Goal: Communication & Community: Answer question/provide support

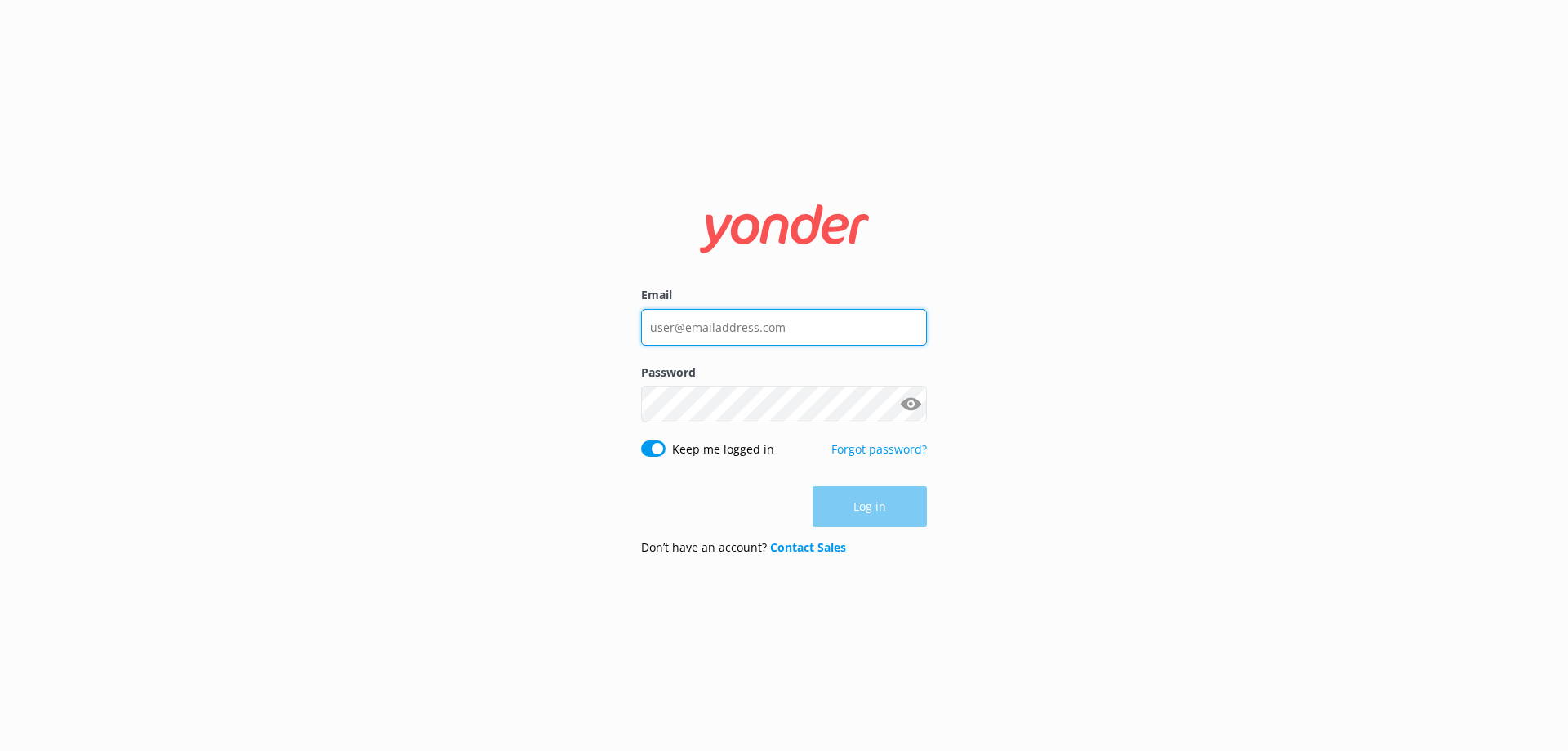
type input "[PERSON_NAME][EMAIL_ADDRESS][PERSON_NAME][DOMAIN_NAME]"
click at [876, 514] on div "Log in" at bounding box center [784, 506] width 286 height 41
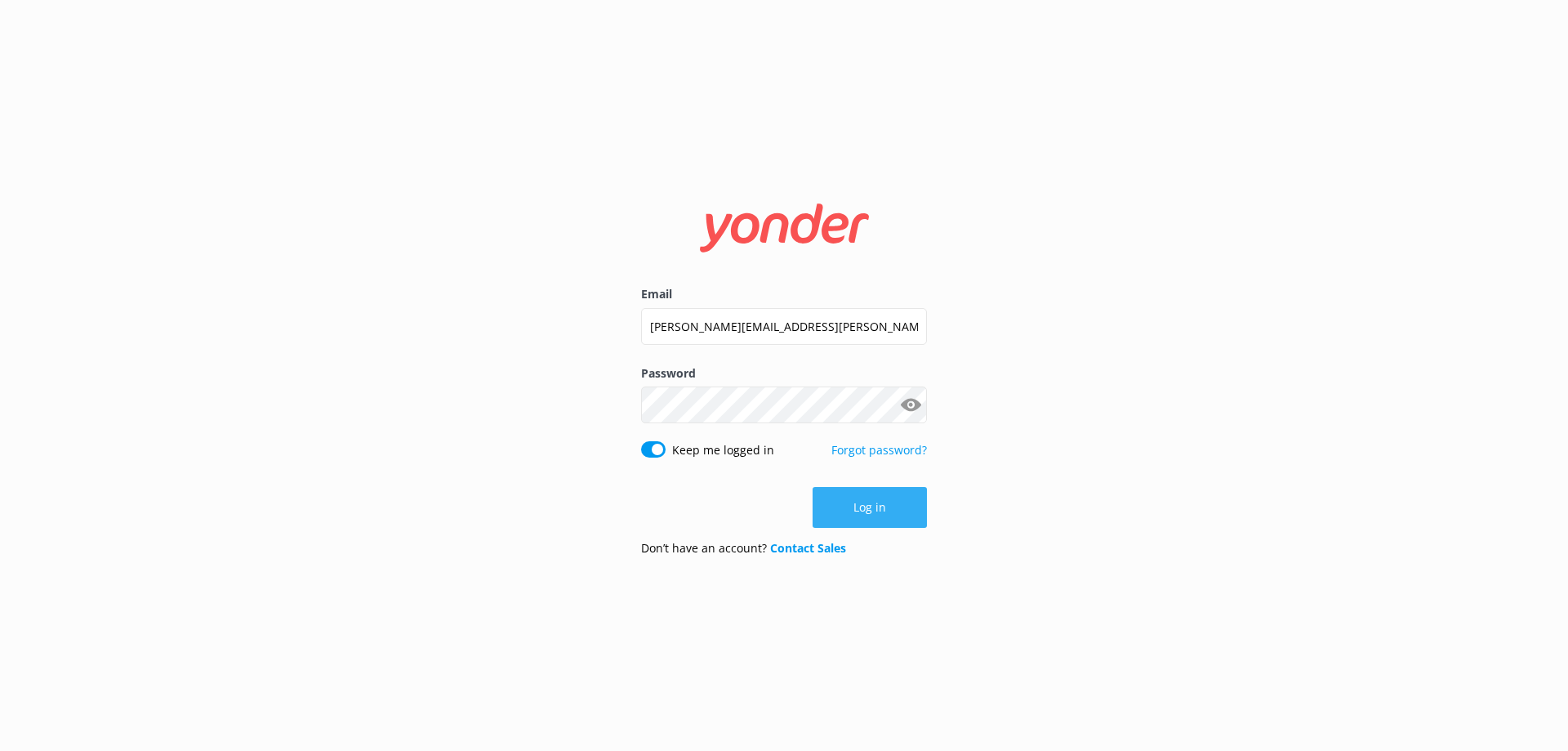
click at [874, 507] on button "Log in" at bounding box center [869, 507] width 115 height 41
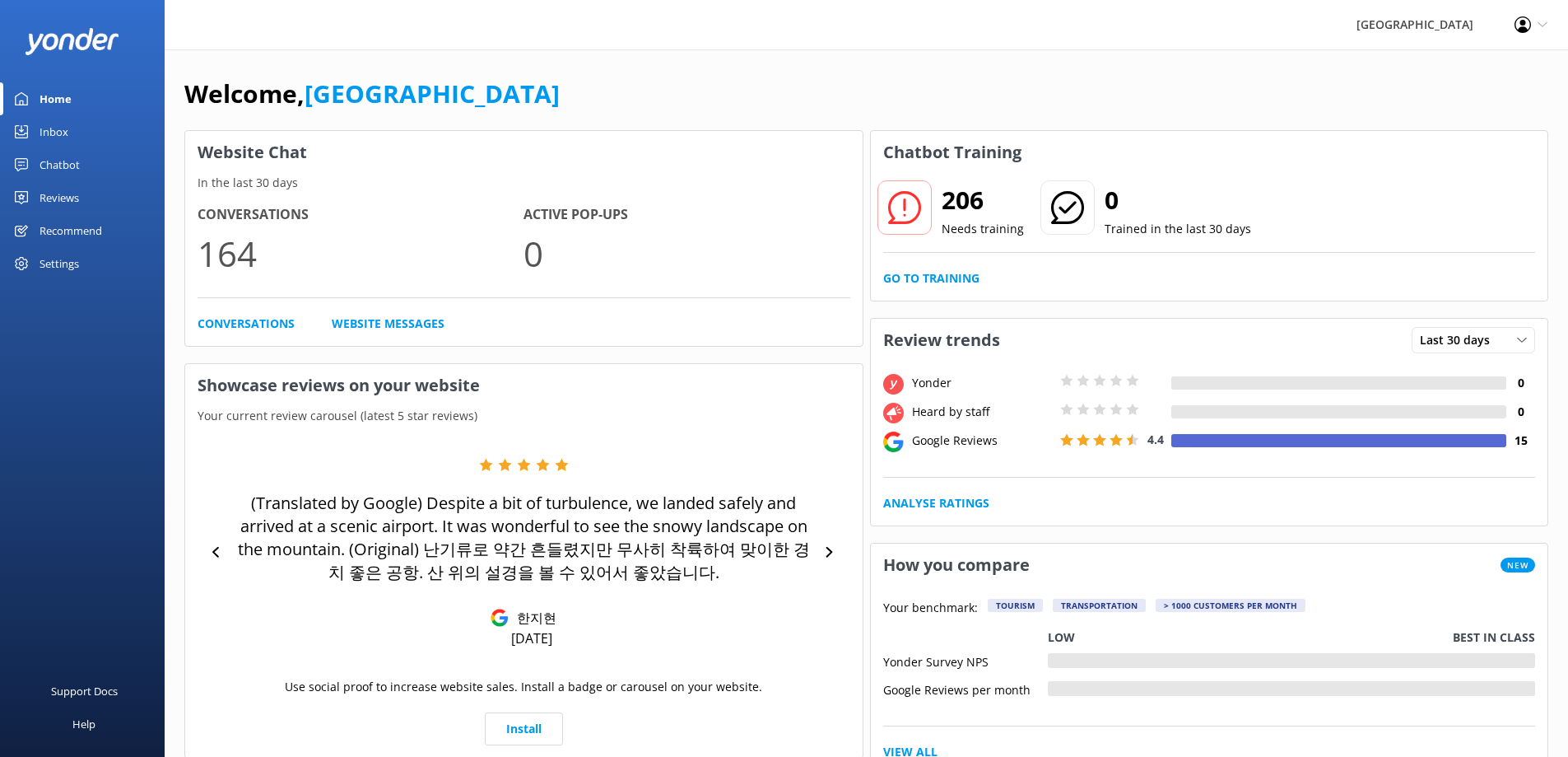
click at [78, 198] on div "Reviews" at bounding box center [59, 198] width 40 height 33
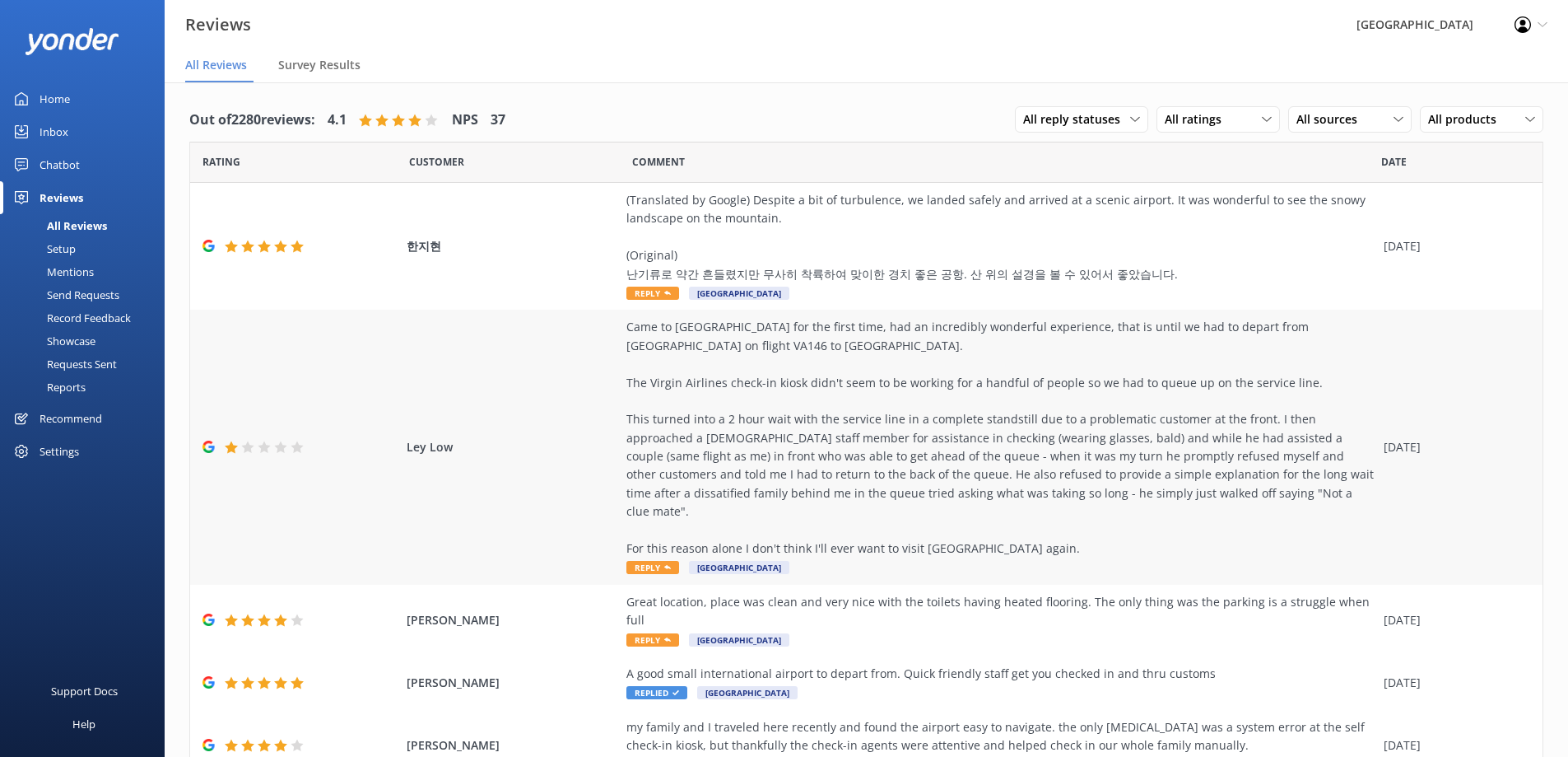
click at [985, 428] on div "Came to [GEOGRAPHIC_DATA] for the first time, had an incredibly wonderful exper…" at bounding box center [1001, 437] width 749 height 239
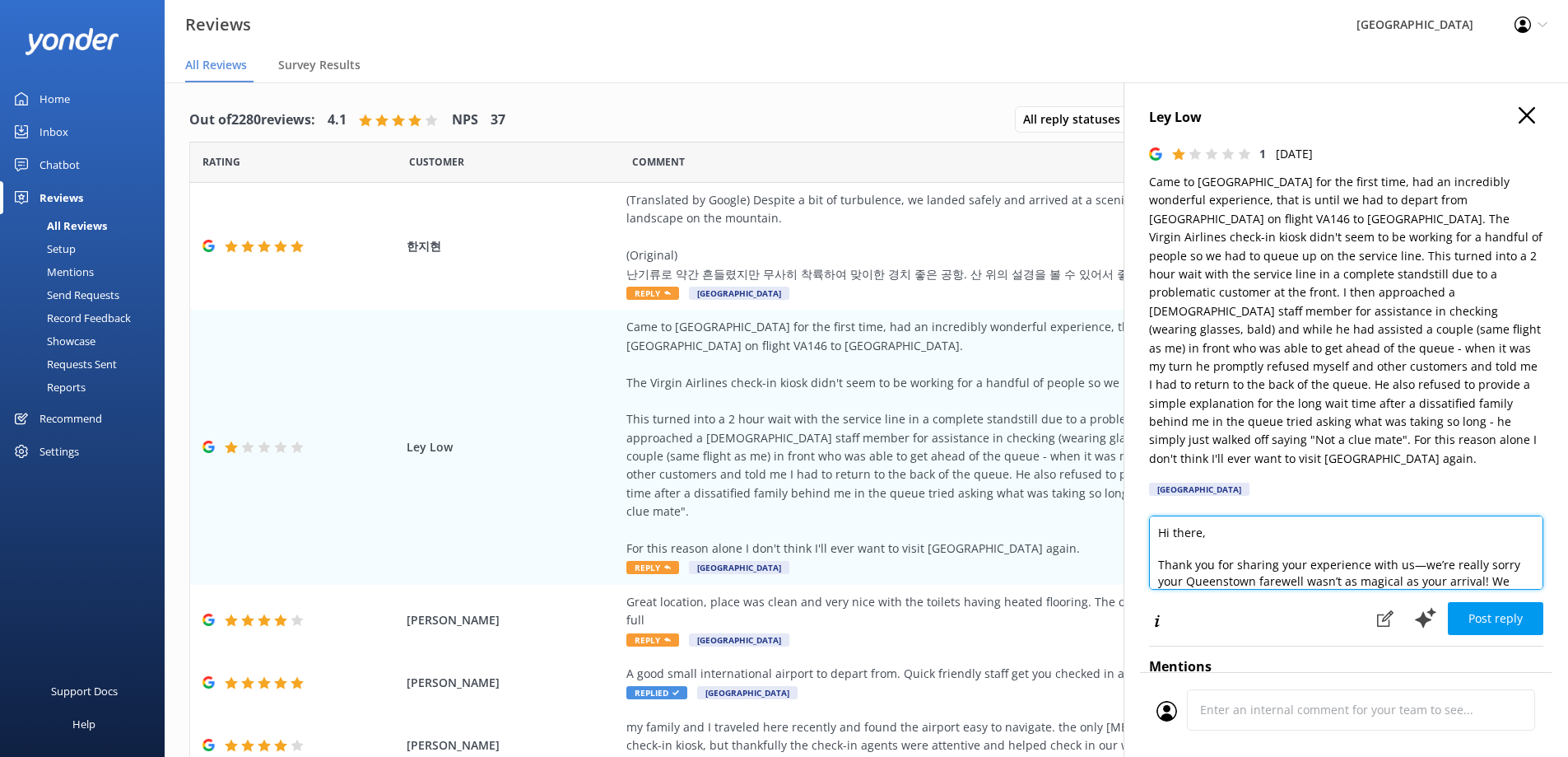
drag, startPoint x: 1201, startPoint y: 512, endPoint x: 1173, endPoint y: 509, distance: 28.2
click at [1173, 516] on textarea "Hi there, Thank you for sharing your experience with us—we’re really sorry your…" at bounding box center [1345, 553] width 395 height 74
click at [1421, 547] on textarea "Hi Ley, Thank you for sharing your experience with us—we’re really sorry your Q…" at bounding box center [1345, 553] width 395 height 74
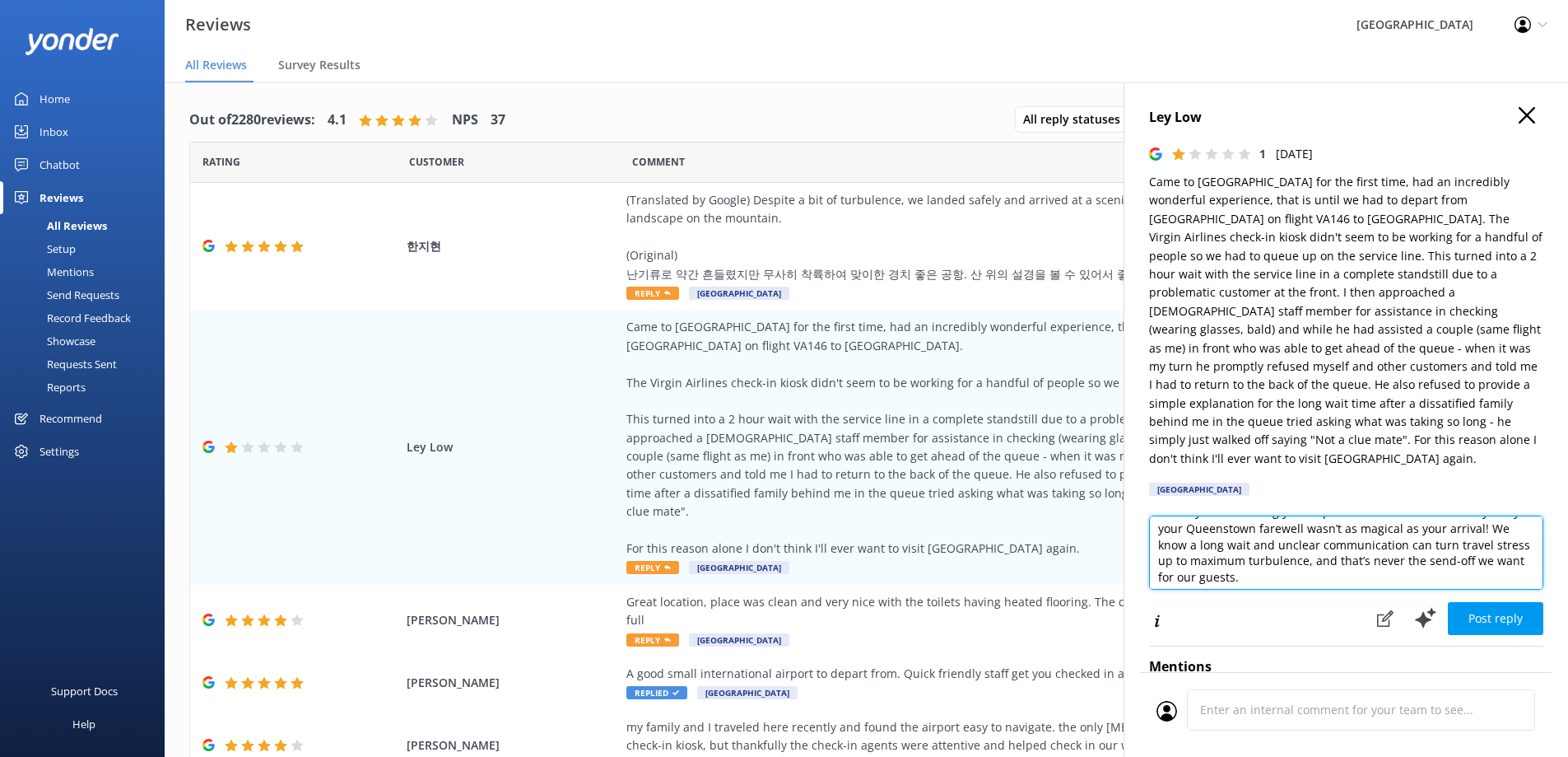
scroll to position [82, 0]
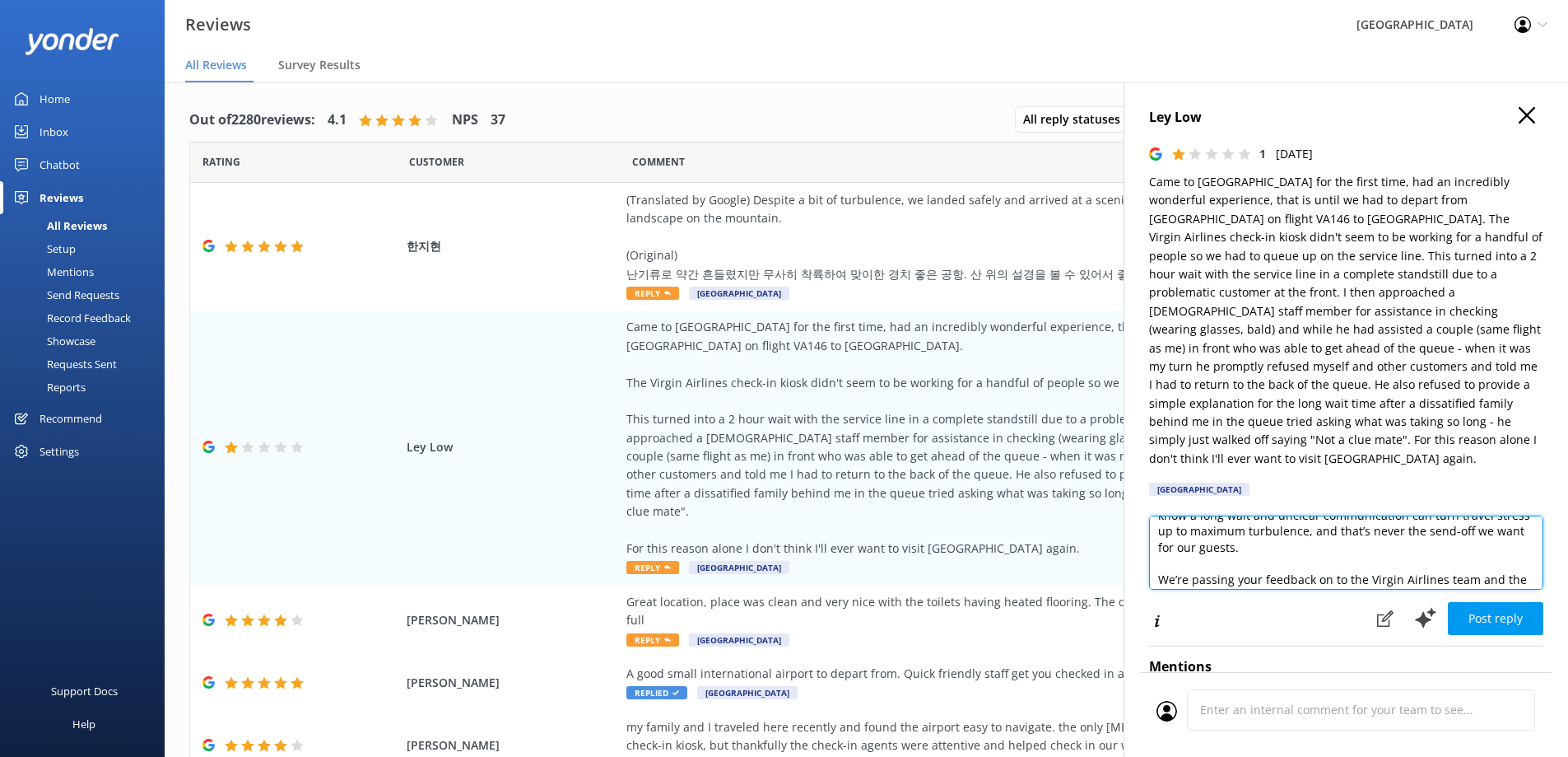
click at [1291, 526] on textarea "Hi Ley, Thank you for sharing your experience with us - we’re really sorry your…" at bounding box center [1345, 553] width 395 height 74
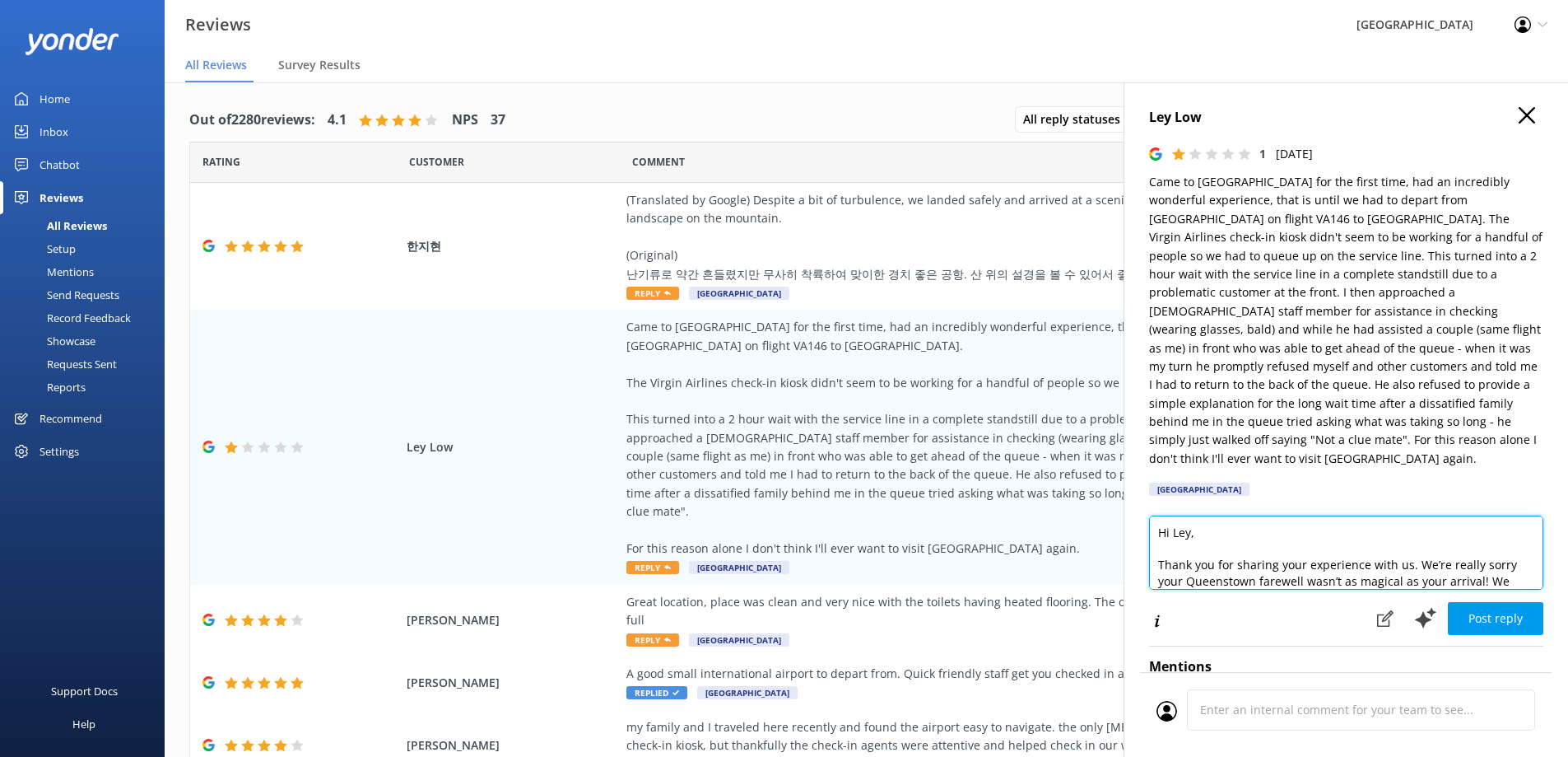
drag, startPoint x: 1291, startPoint y: 562, endPoint x: 1308, endPoint y: 486, distance: 77.9
click at [1308, 486] on div "Ley Low 1 [DATE][STREET_ADDRESS] [GEOGRAPHIC_DATA], Thank you for sharing your …" at bounding box center [1345, 460] width 444 height 757
click at [1307, 557] on textarea "Hi Ley, Thank you for sharing your experience with us. We’re really sorry your …" at bounding box center [1345, 553] width 395 height 74
click at [1306, 561] on textarea "Hi Ley, Thank you for sharing your experience with us. We’re really sorry your …" at bounding box center [1345, 553] width 395 height 74
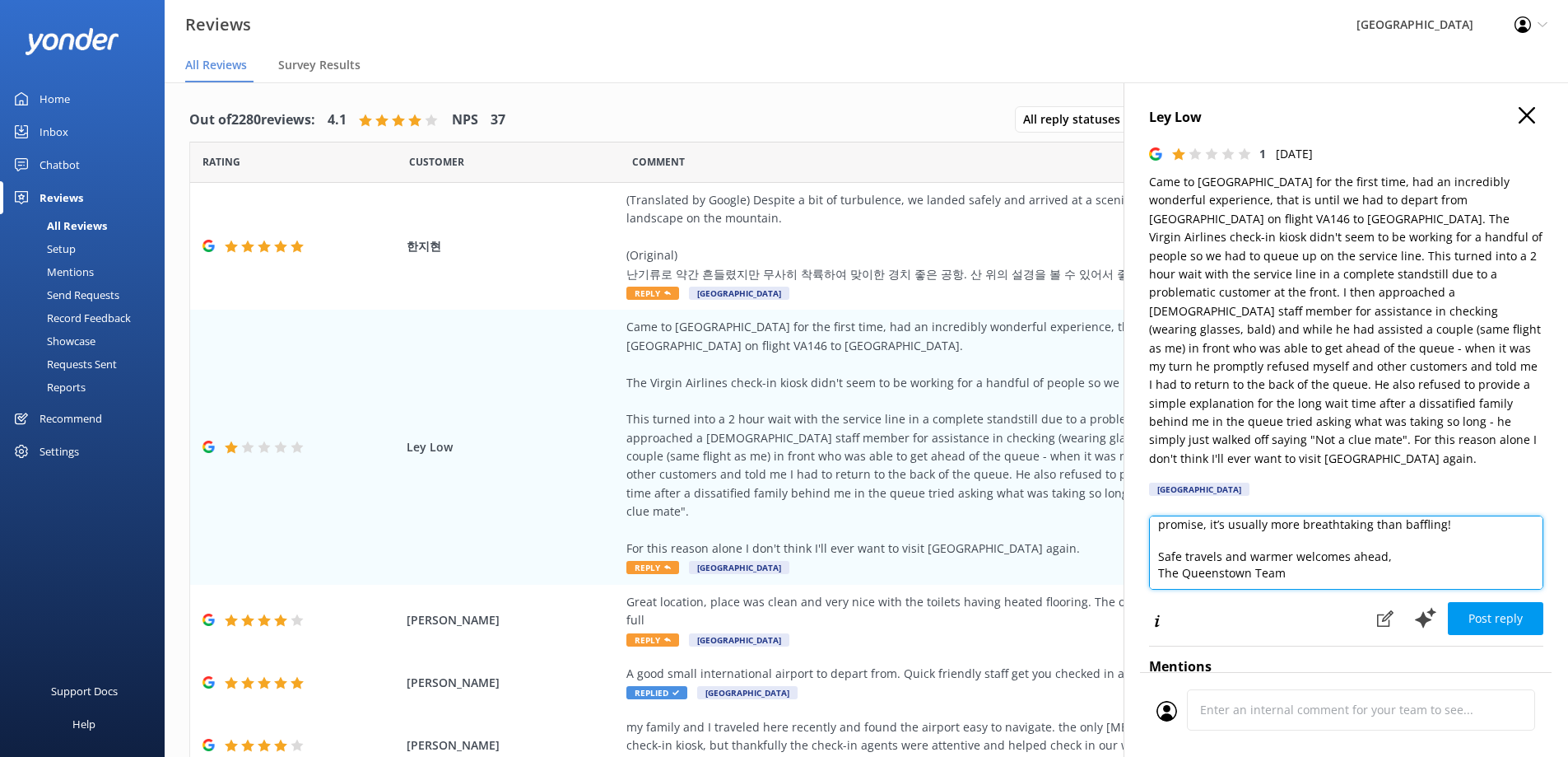
drag, startPoint x: 1304, startPoint y: 558, endPoint x: 1313, endPoint y: 527, distance: 32.3
click at [1313, 527] on textarea "Hi Ley, Thank you for sharing your experience with us. We’re really sorry your …" at bounding box center [1345, 553] width 395 height 74
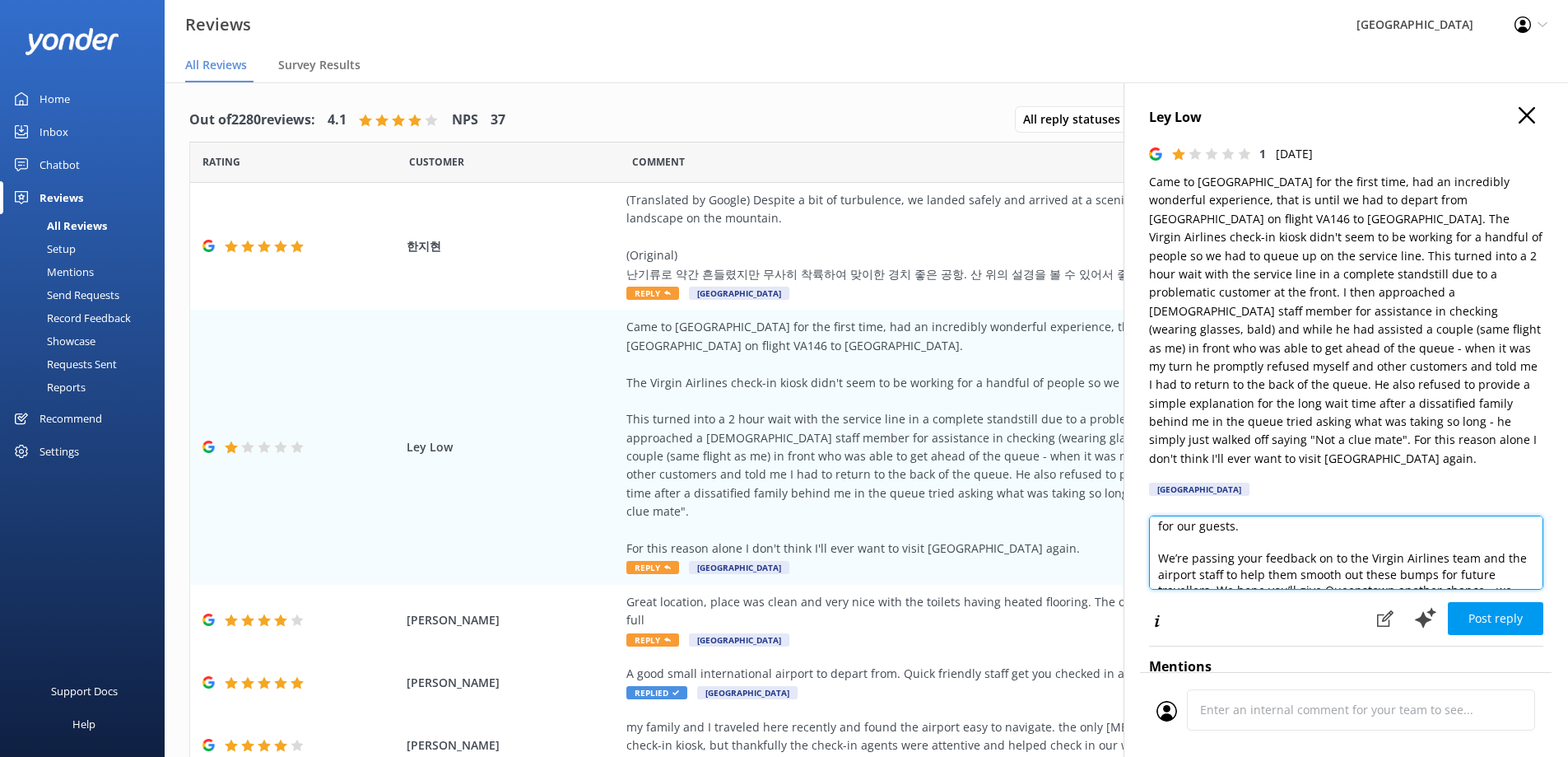
click at [1355, 546] on textarea "Hi Ley, Thank you for sharing your experience with us. We’re really sorry your …" at bounding box center [1345, 553] width 395 height 74
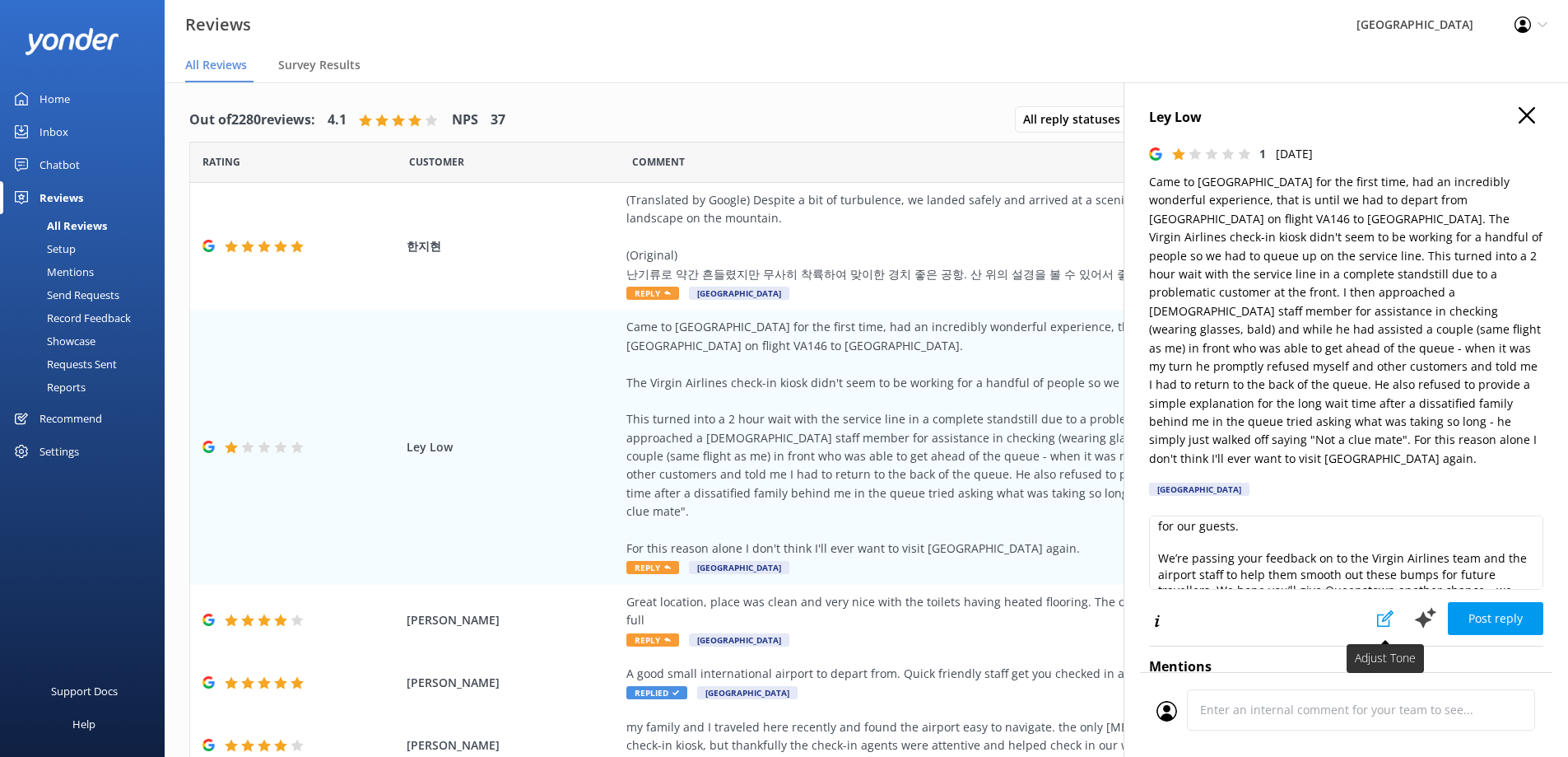
click at [1377, 610] on use at bounding box center [1385, 618] width 17 height 17
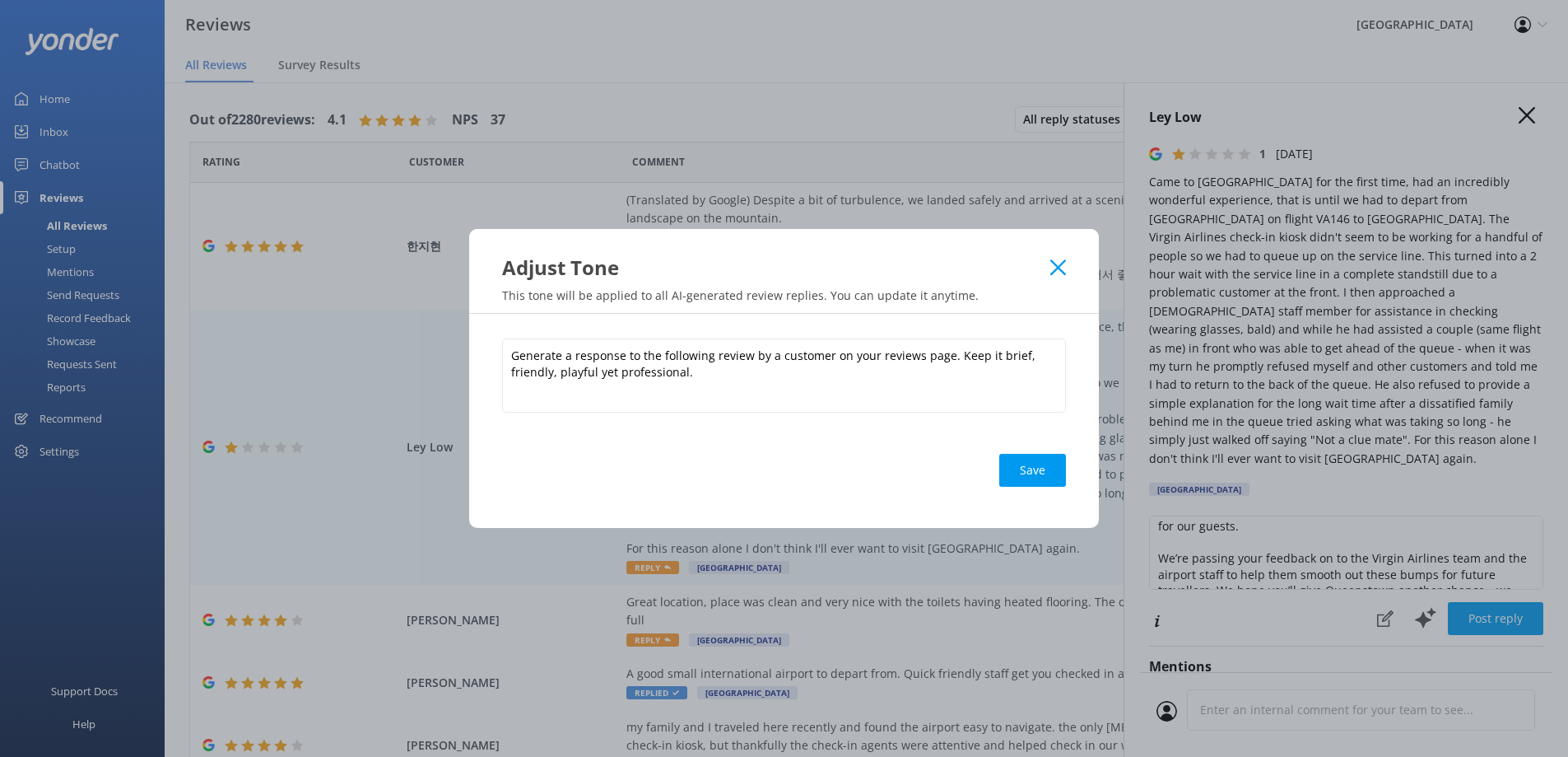
click at [1059, 261] on icon at bounding box center [1058, 268] width 16 height 17
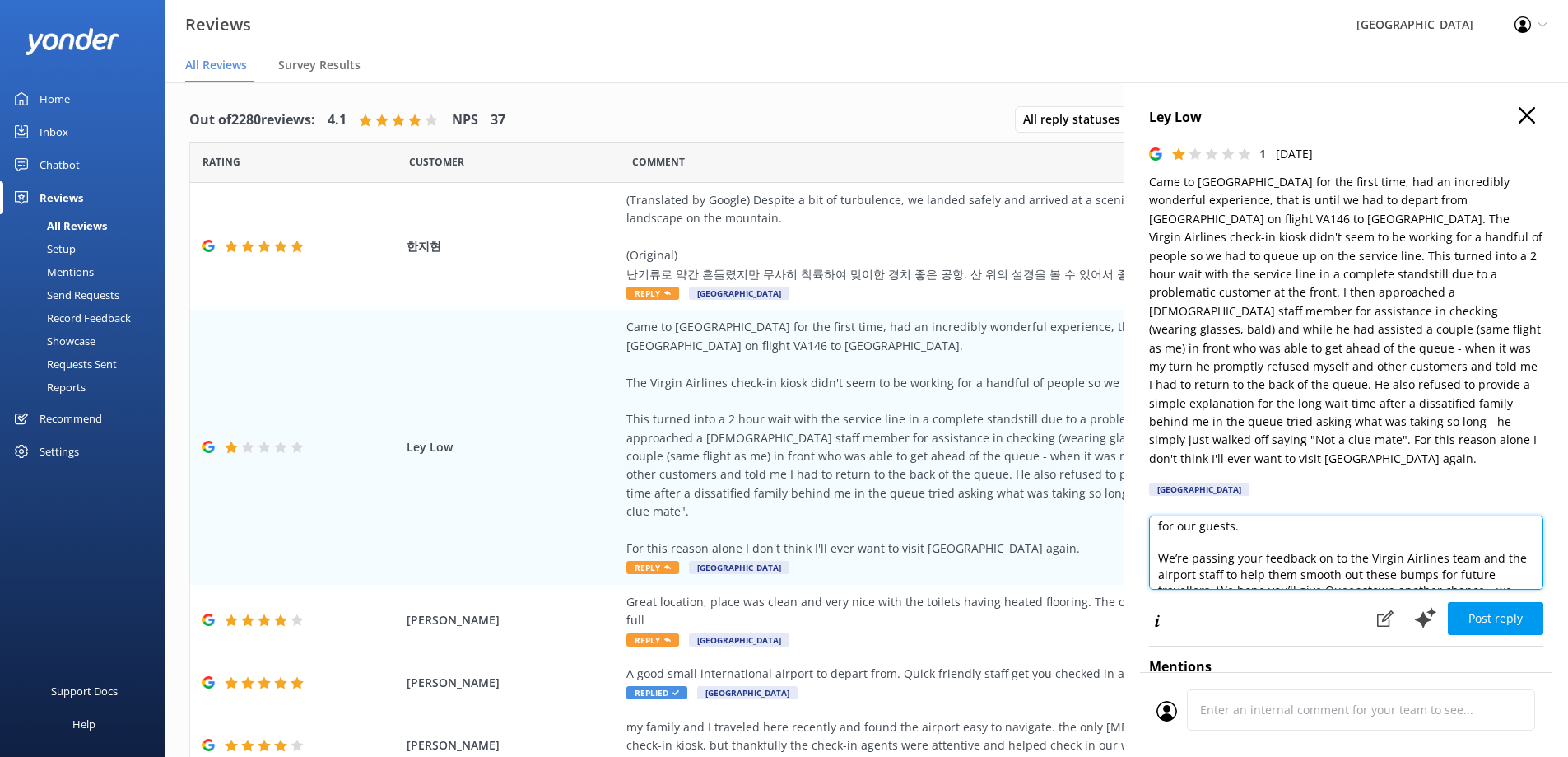
click at [1300, 516] on textarea "Hi Ley, Thank you for sharing your experience with us. We’re really sorry your …" at bounding box center [1345, 553] width 395 height 74
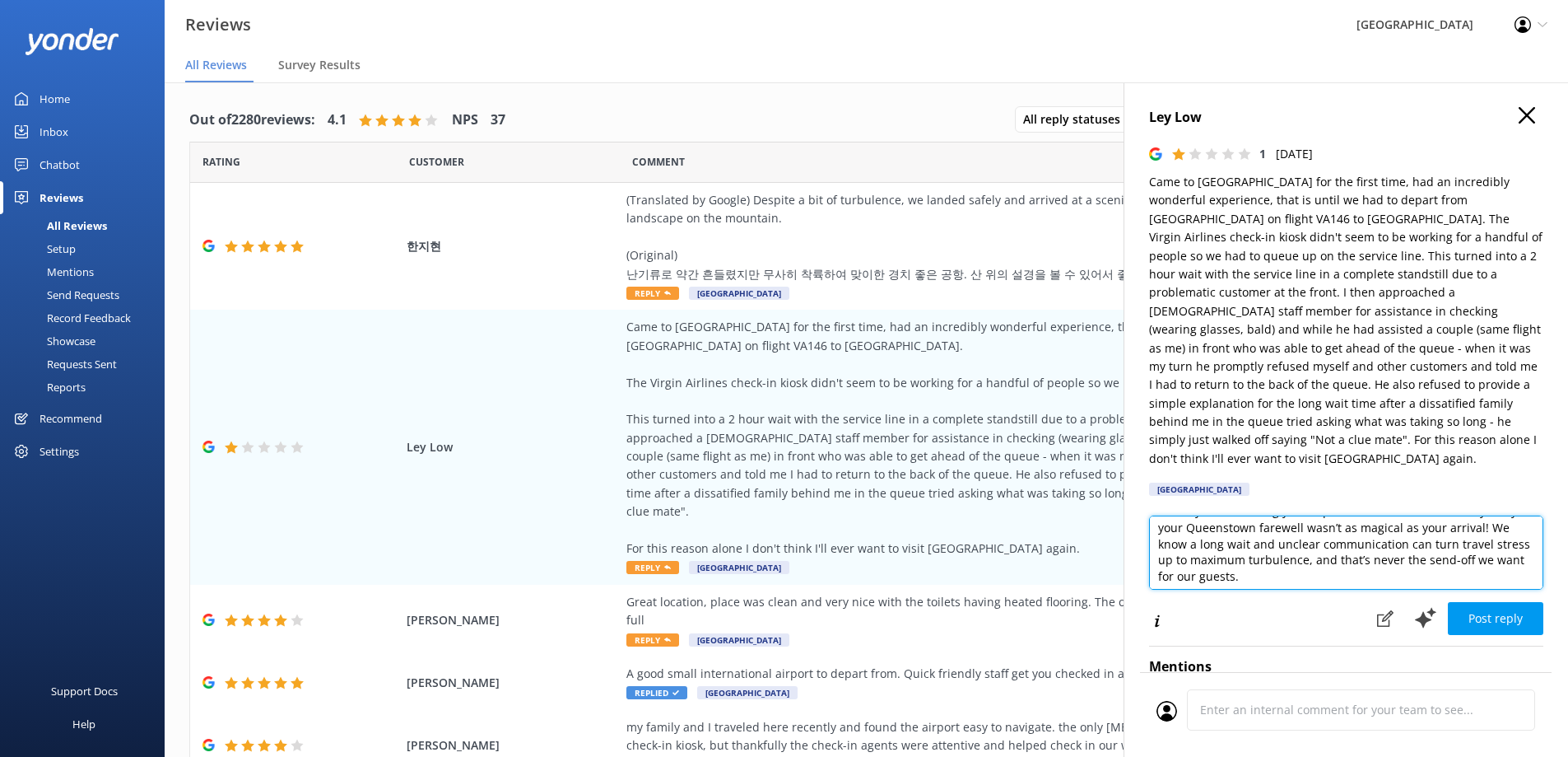
scroll to position [38, 0]
drag, startPoint x: 1501, startPoint y: 524, endPoint x: 1182, endPoint y: 531, distance: 319.1
click at [1182, 531] on textarea "Hi Ley, Thank you for sharing your experience with us. We’re really sorry your …" at bounding box center [1345, 553] width 395 height 74
drag, startPoint x: 1285, startPoint y: 555, endPoint x: 1421, endPoint y: 523, distance: 139.7
click at [1421, 523] on textarea "Hi Ley, Thank you for sharing your experience with us. We’re really sorry you h…" at bounding box center [1345, 553] width 395 height 74
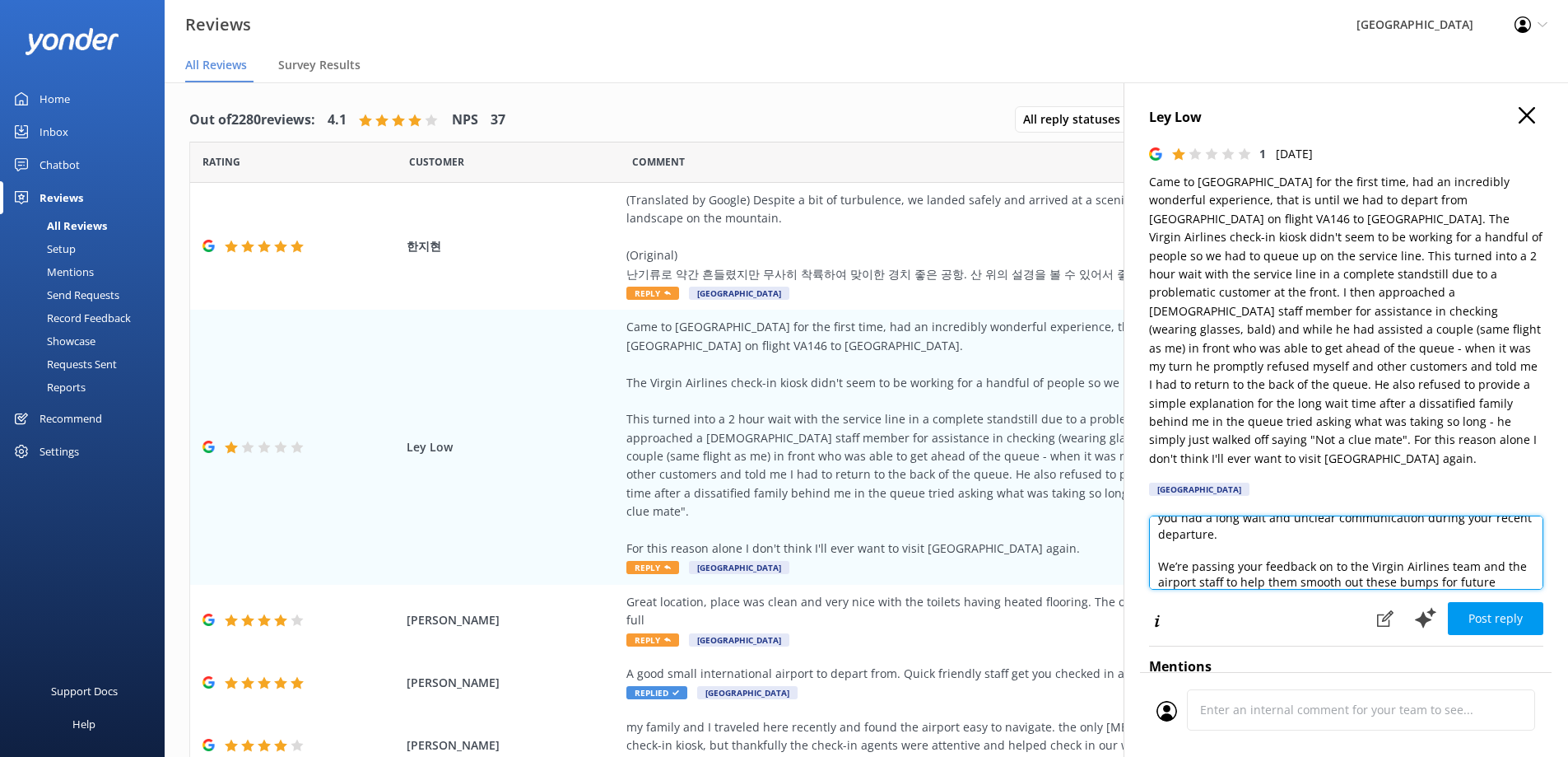
scroll to position [0, 0]
drag, startPoint x: 1440, startPoint y: 554, endPoint x: 1468, endPoint y: 554, distance: 28.0
click at [1468, 554] on textarea "Hi Ley, Thank you for sharing your experience with us. We’re really sorry you h…" at bounding box center [1345, 553] width 395 height 74
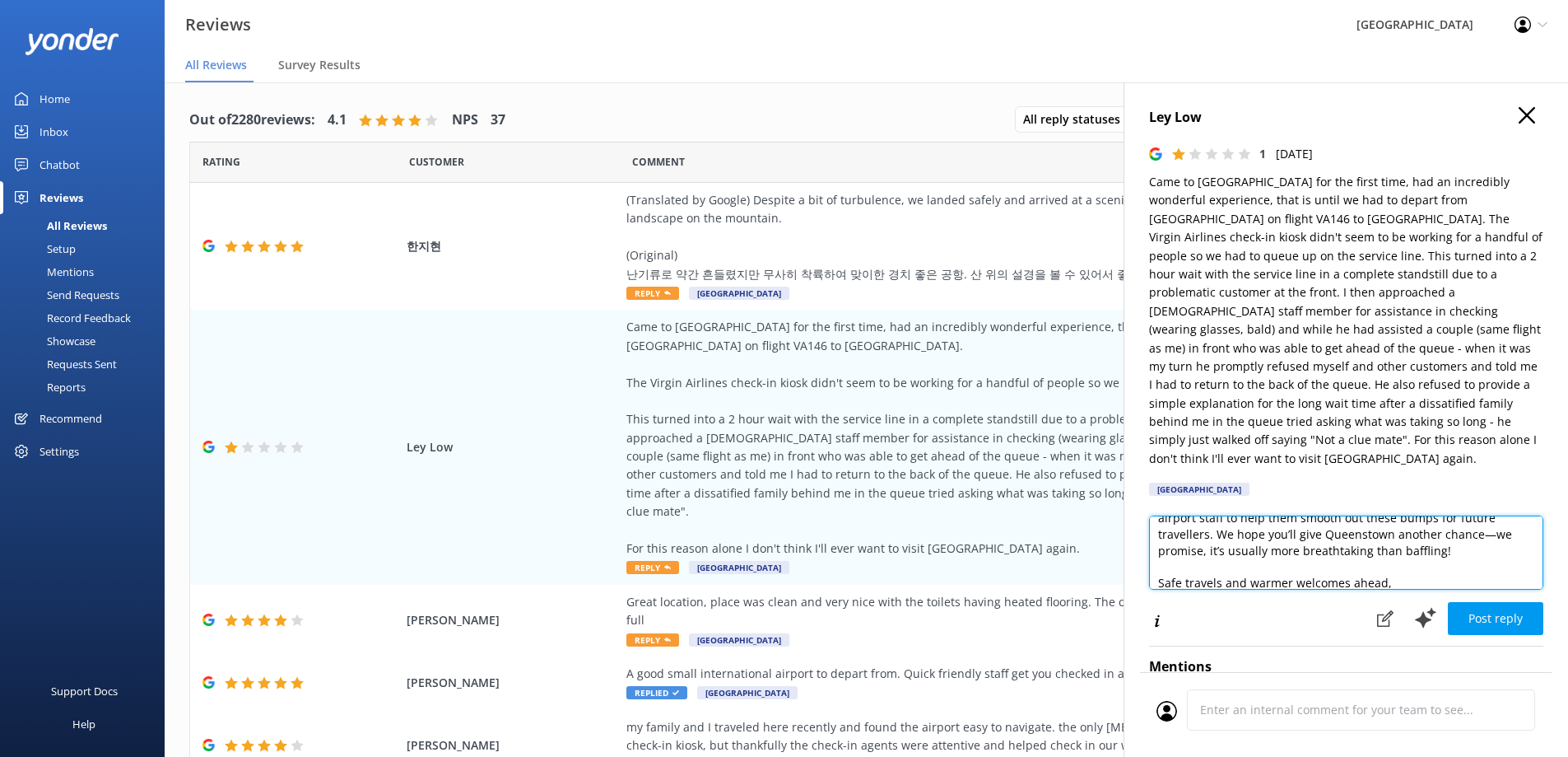
scroll to position [132, 0]
click at [1470, 525] on textarea "Hi Ley, Thank you for sharing your experience with us. We’re really sorry you h…" at bounding box center [1345, 553] width 395 height 74
drag, startPoint x: 1474, startPoint y: 516, endPoint x: 1472, endPoint y: 543, distance: 27.1
click at [1472, 543] on textarea "Hi Ley, Thank you for sharing your experience with us. We’re really sorry you h…" at bounding box center [1345, 553] width 395 height 74
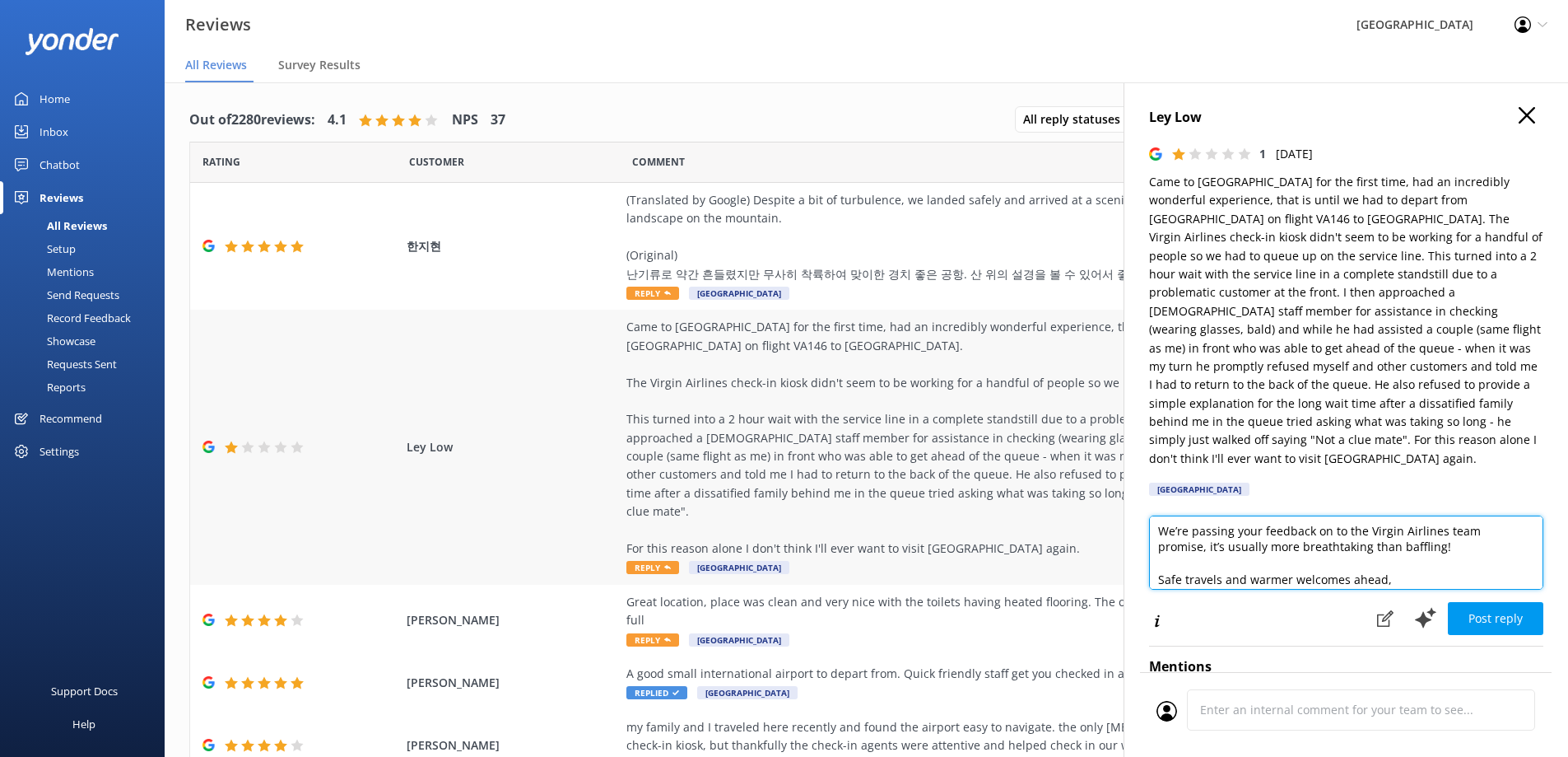
drag, startPoint x: 1466, startPoint y: 533, endPoint x: 1116, endPoint y: 524, distance: 350.1
click at [1116, 524] on div "Out of 2280 reviews: 4.1 NPS 37 All reply statuses All reply statuses Needs a r…" at bounding box center [866, 435] width 1404 height 707
drag, startPoint x: 1285, startPoint y: 554, endPoint x: 1223, endPoint y: 535, distance: 64.8
click at [1223, 535] on textarea "Hi Ley, Thank you for sharing your experience with us. We’re really sorry you h…" at bounding box center [1345, 553] width 395 height 74
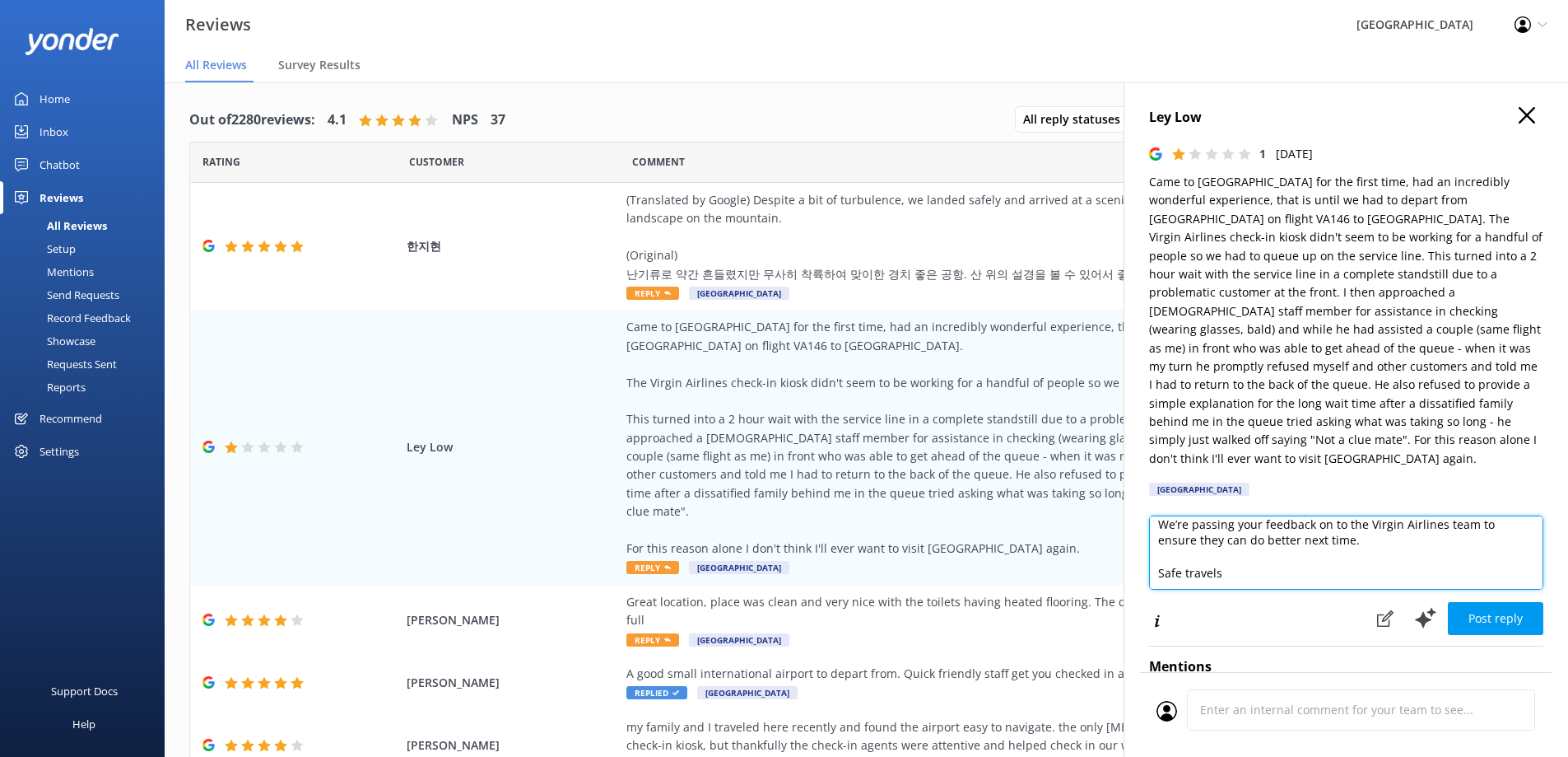
scroll to position [105, 0]
type textarea "Hi Ley, Thank you for sharing your experience with us. We’re really sorry you h…"
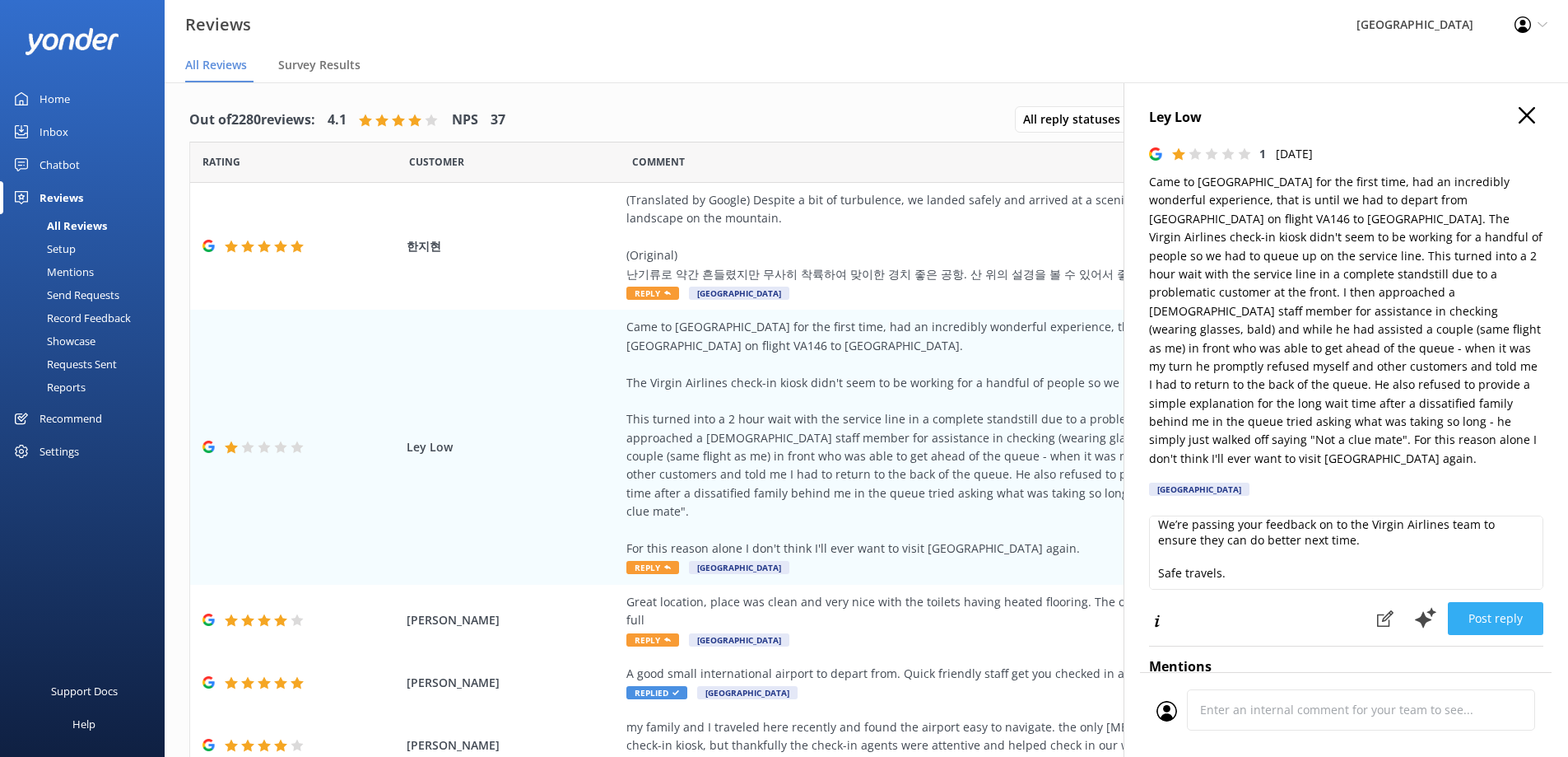
click at [1476, 602] on button "Post reply" at bounding box center [1495, 618] width 95 height 33
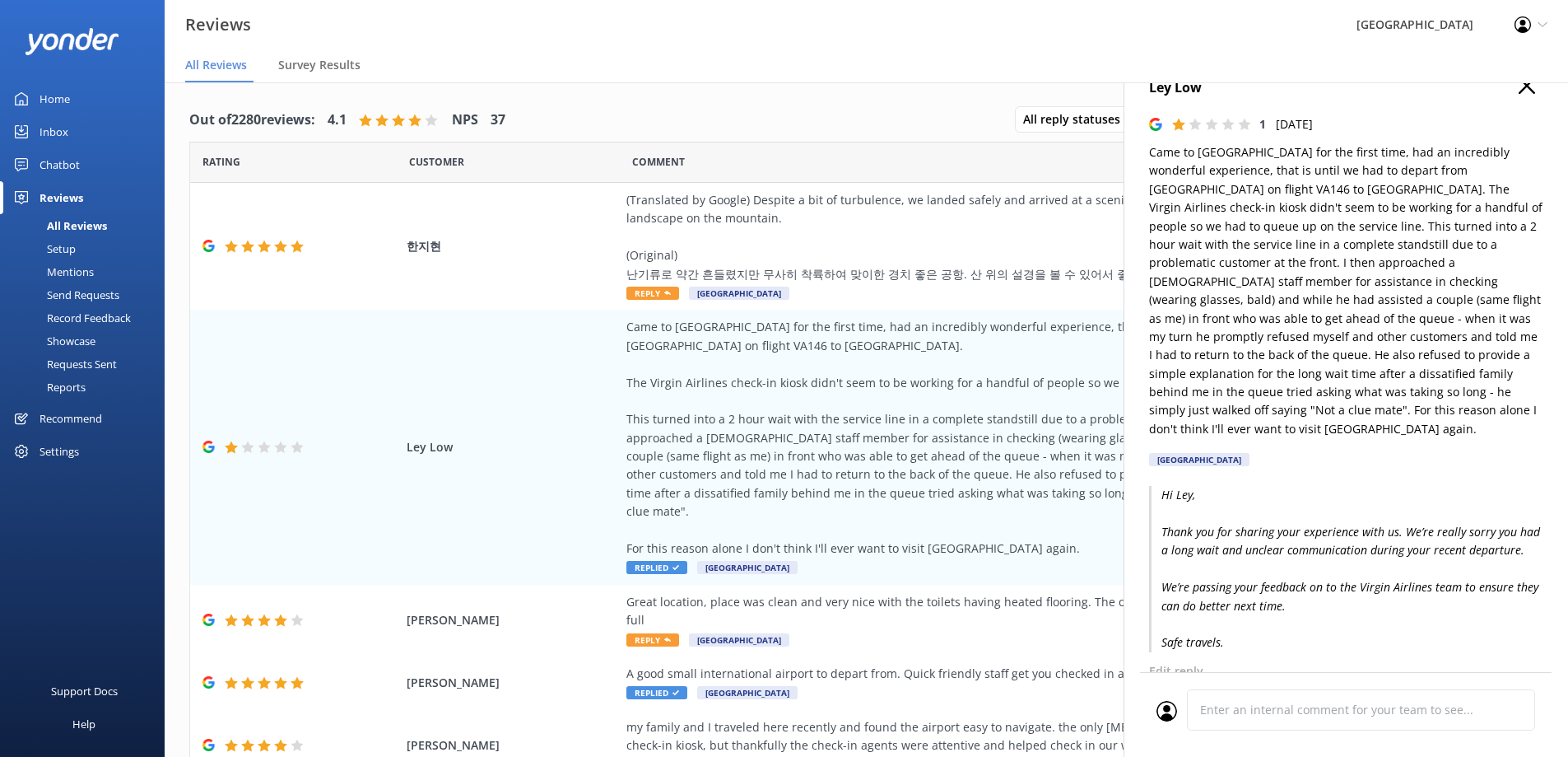
scroll to position [0, 0]
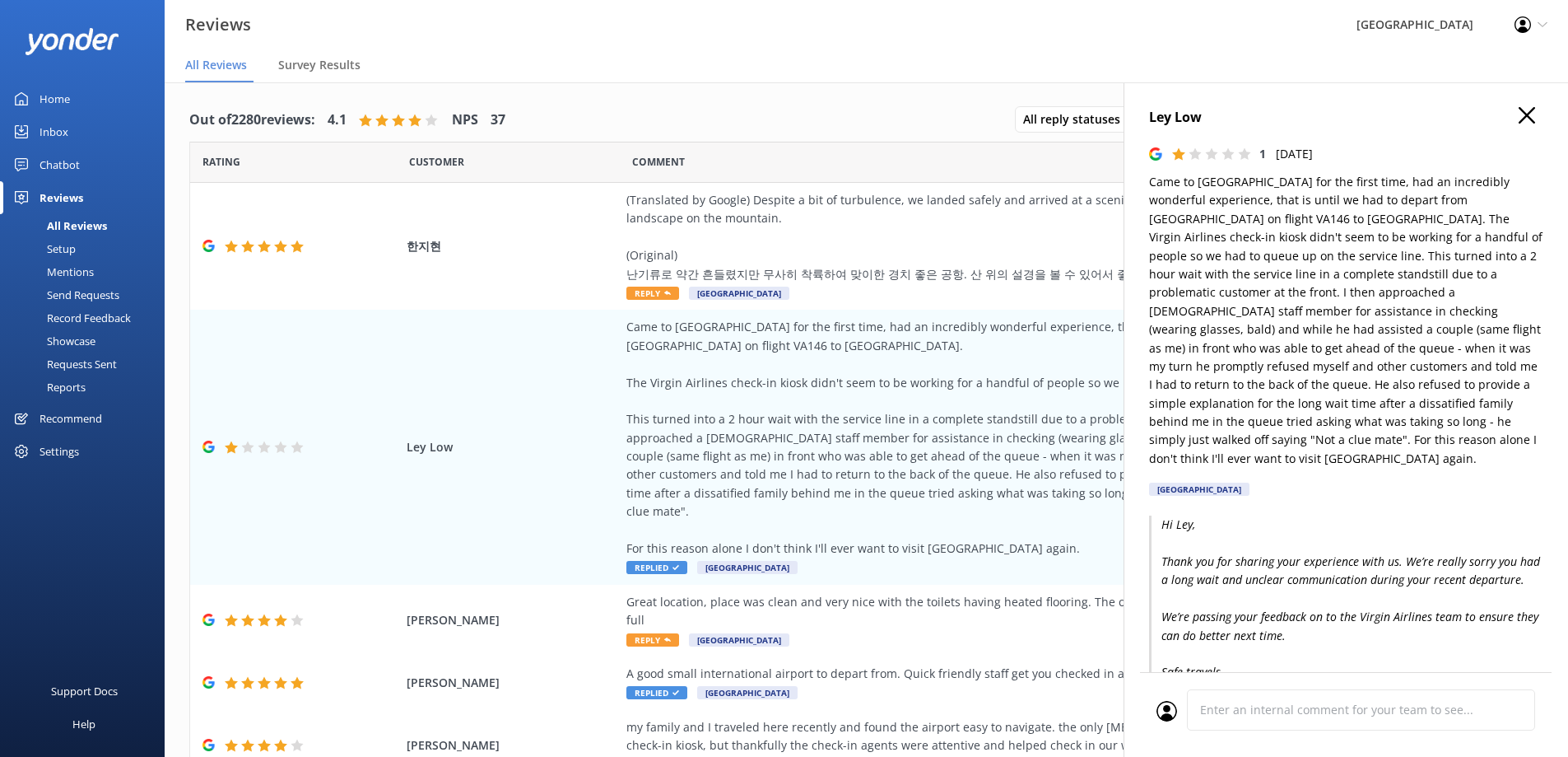
click at [1518, 121] on icon "button" at bounding box center [1526, 116] width 17 height 17
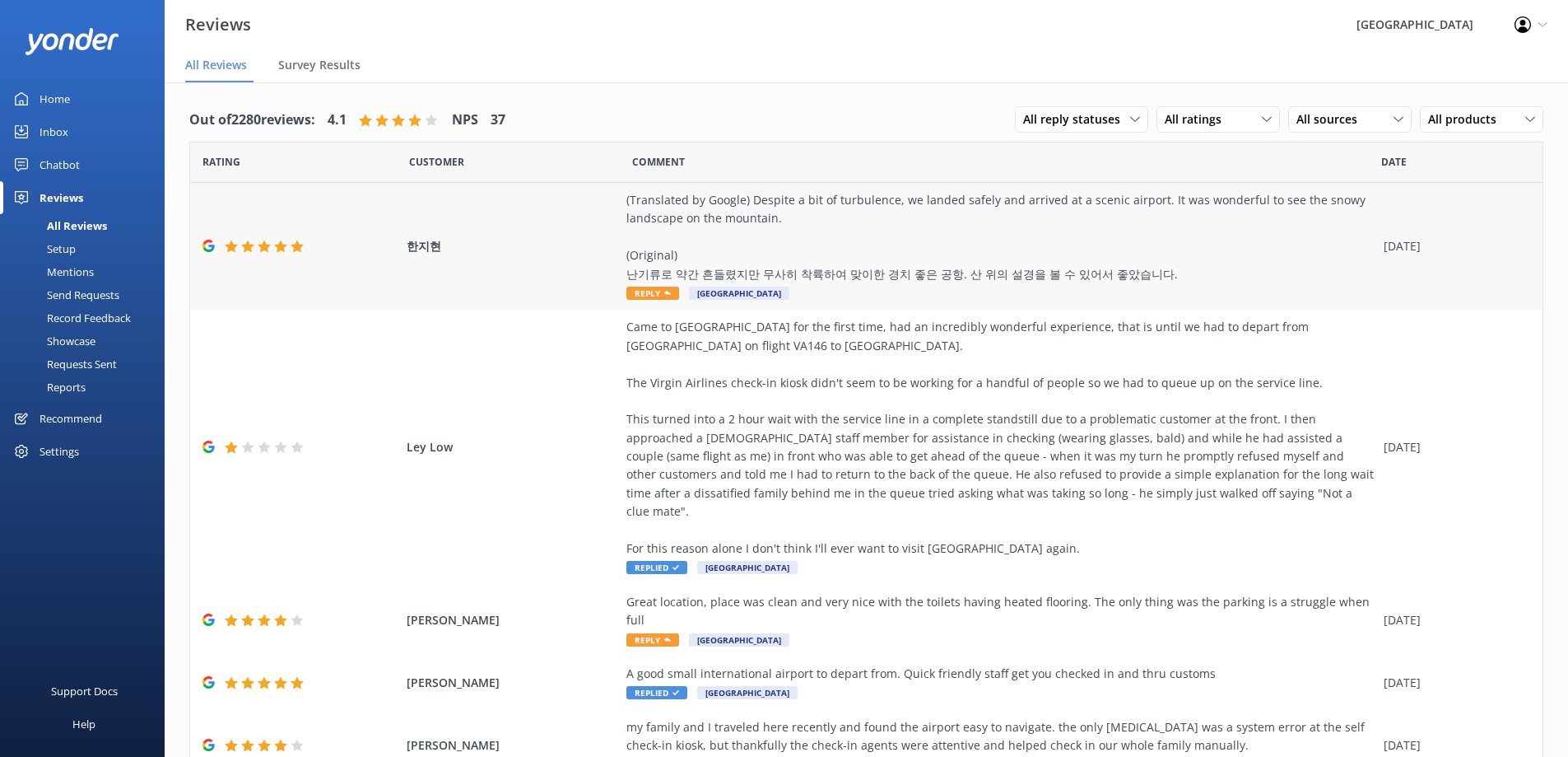
click at [933, 236] on div "(Translated by Google) Despite a bit of turbulence, we landed safely and arrive…" at bounding box center [1001, 238] width 749 height 92
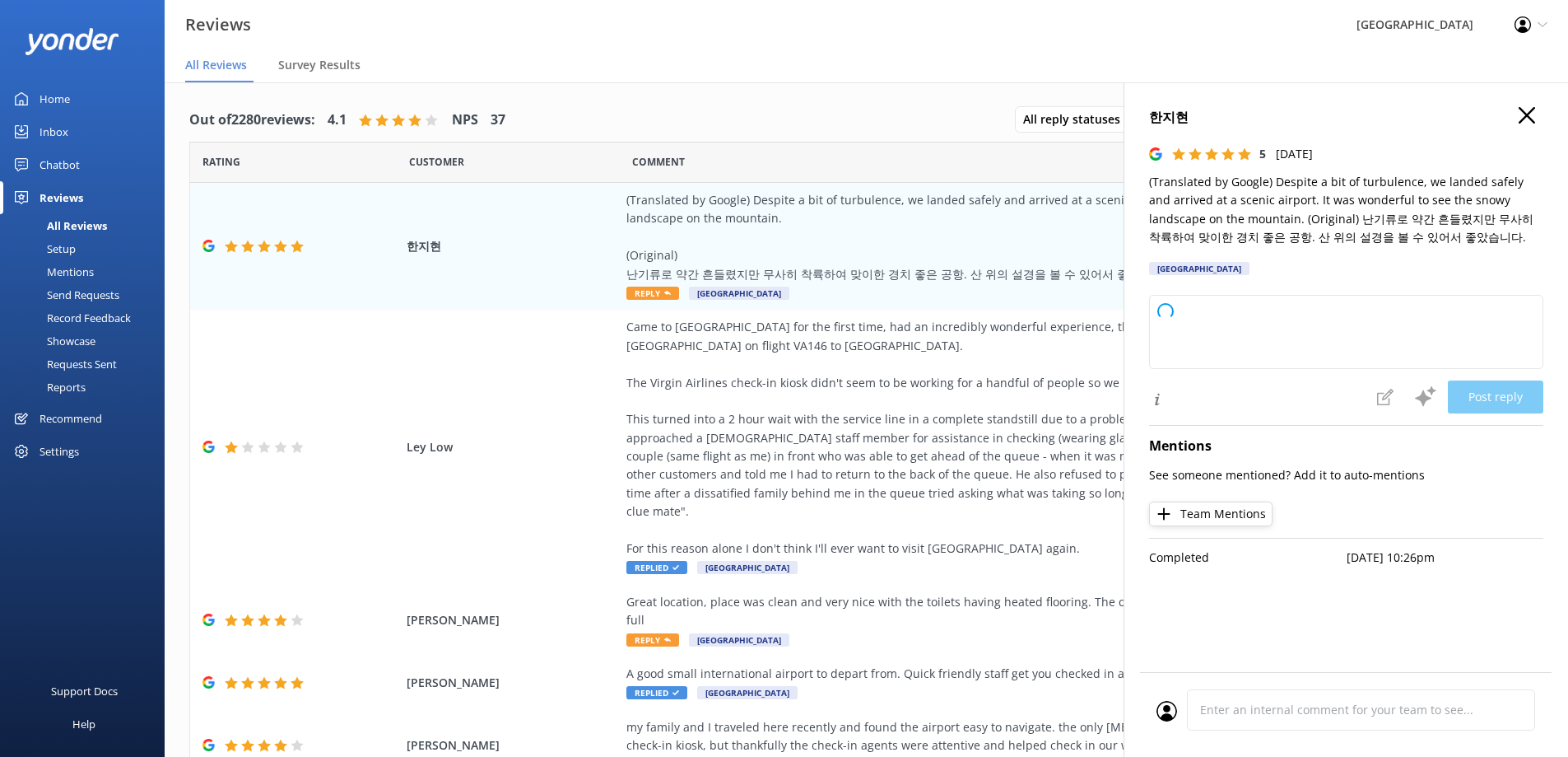
type textarea "Thank you for your kind words and adventurous spirit! We’re glad you enjoyed th…"
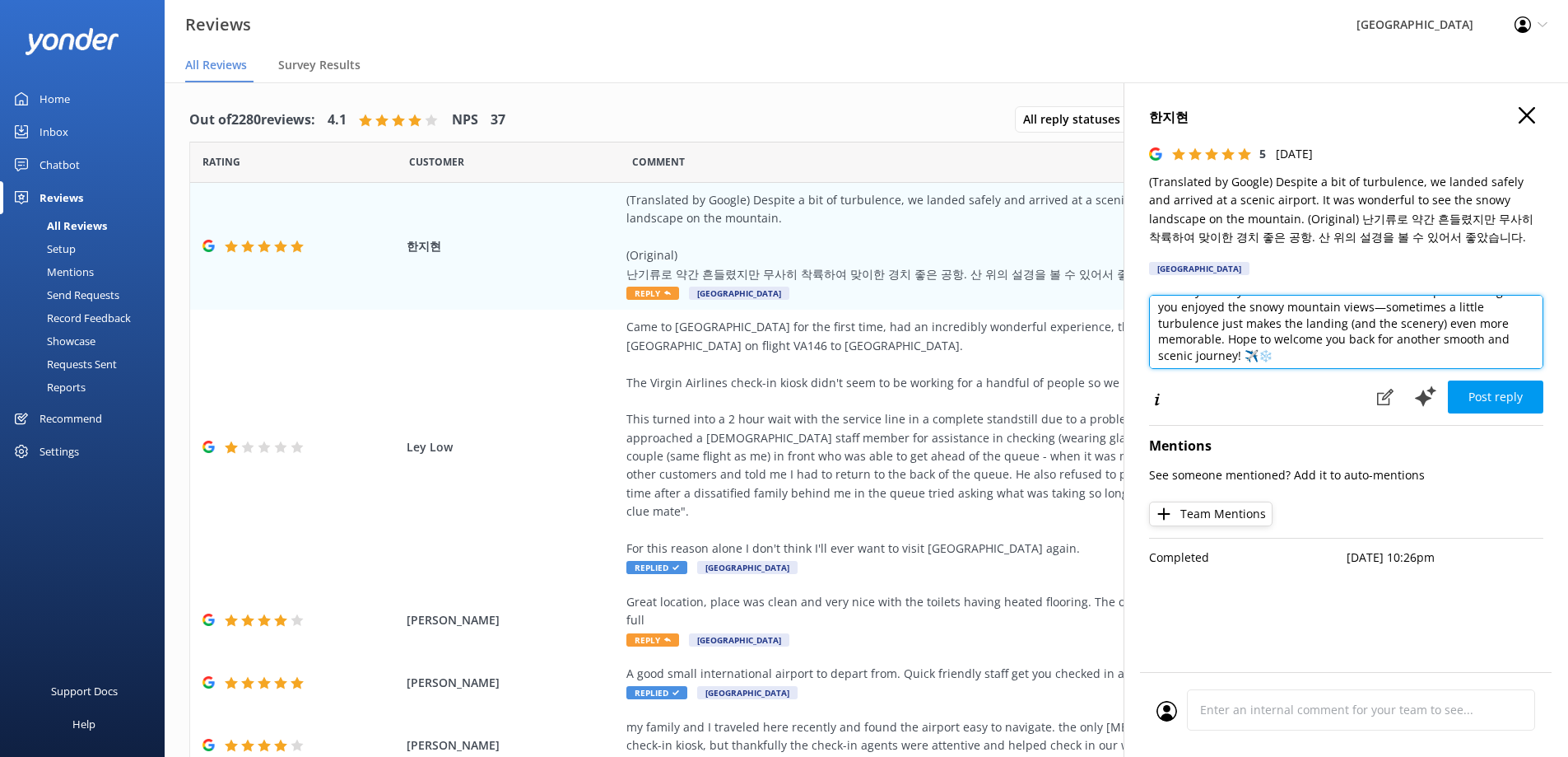
scroll to position [25, 0]
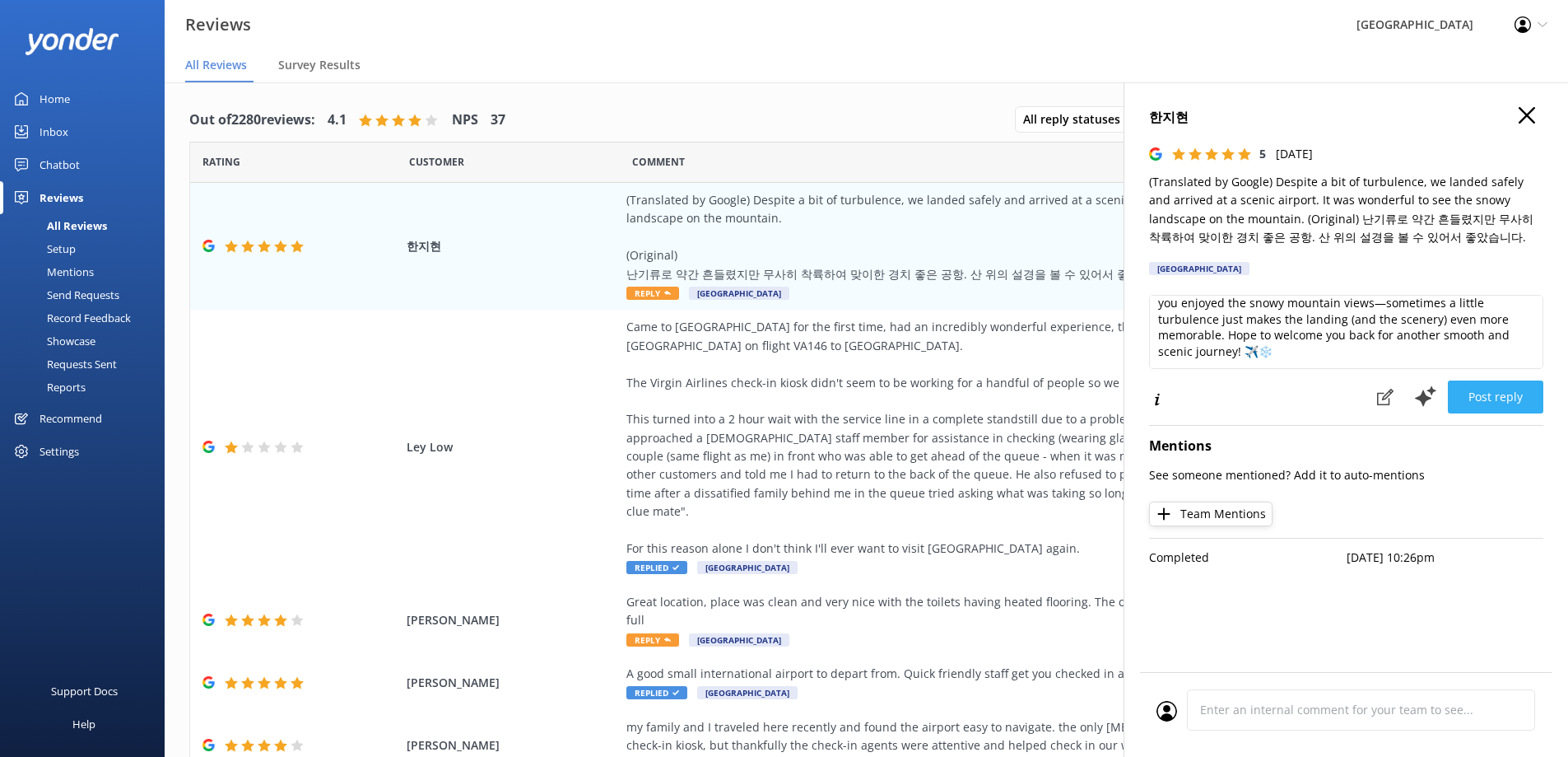
click at [1500, 389] on button "Post reply" at bounding box center [1495, 397] width 95 height 33
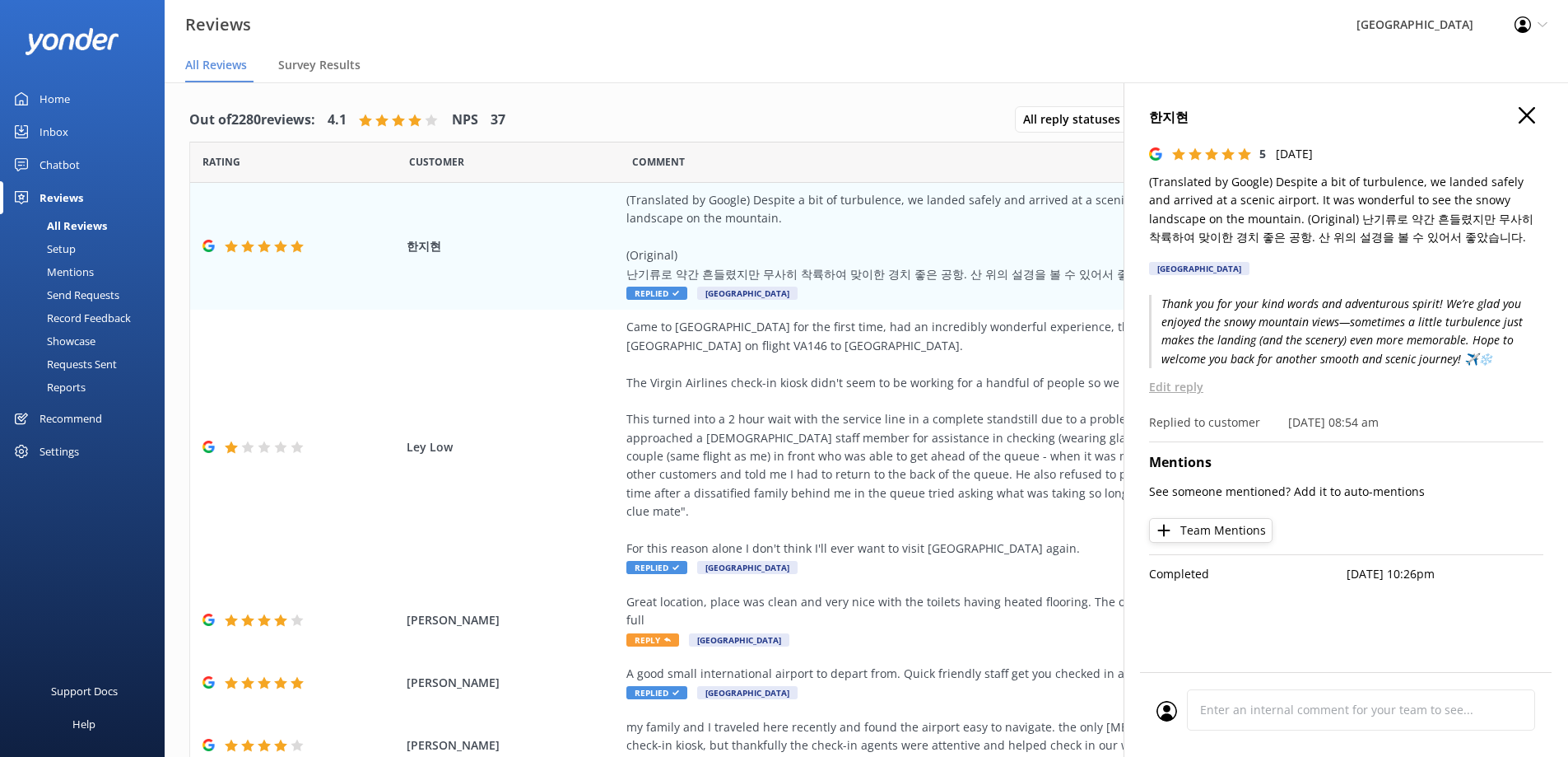
click at [1526, 112] on icon "button" at bounding box center [1526, 116] width 17 height 17
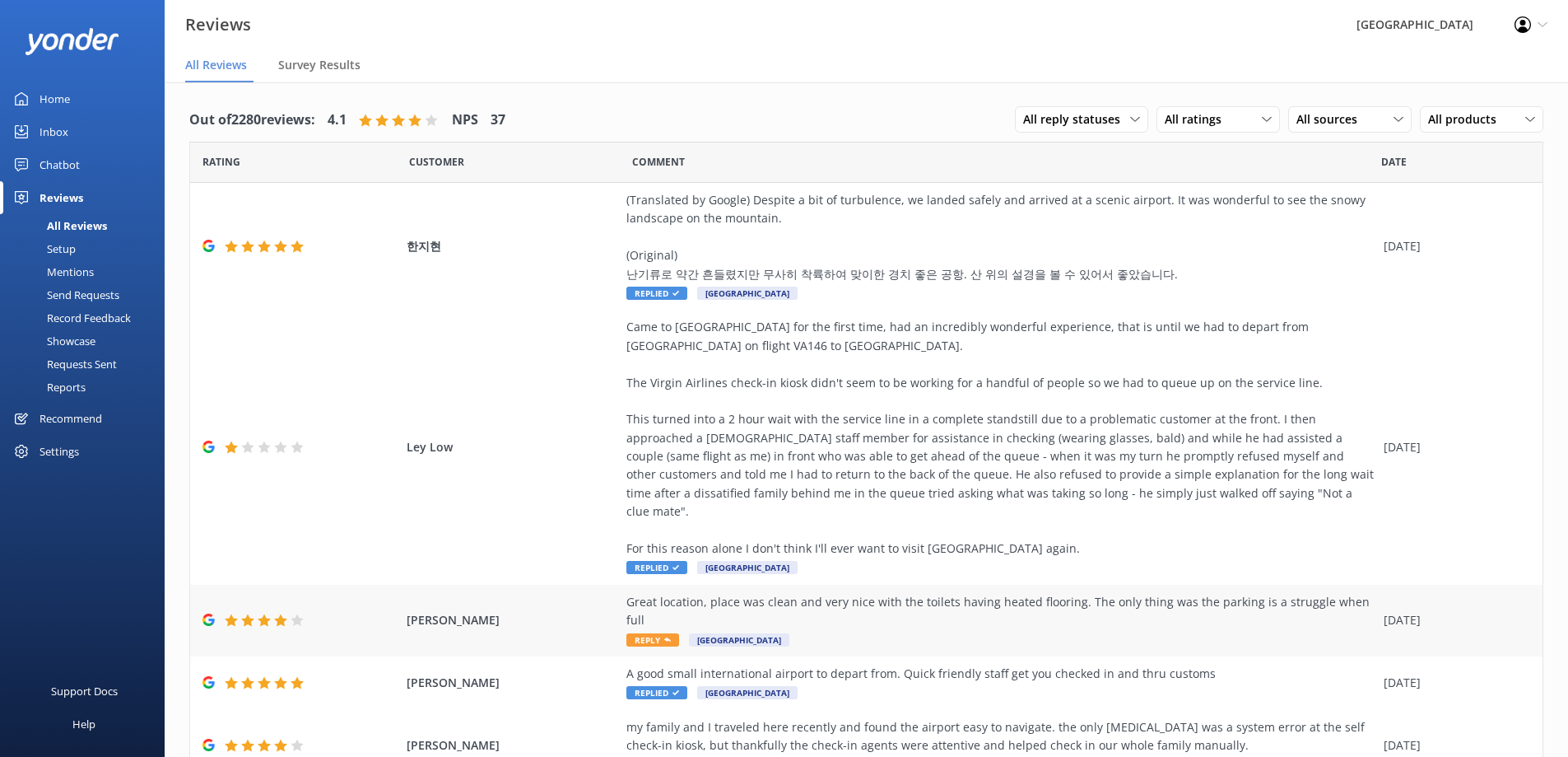
click at [967, 592] on div "Great location, place was clean and very nice with the toilets having heated fl…" at bounding box center [1001, 611] width 749 height 37
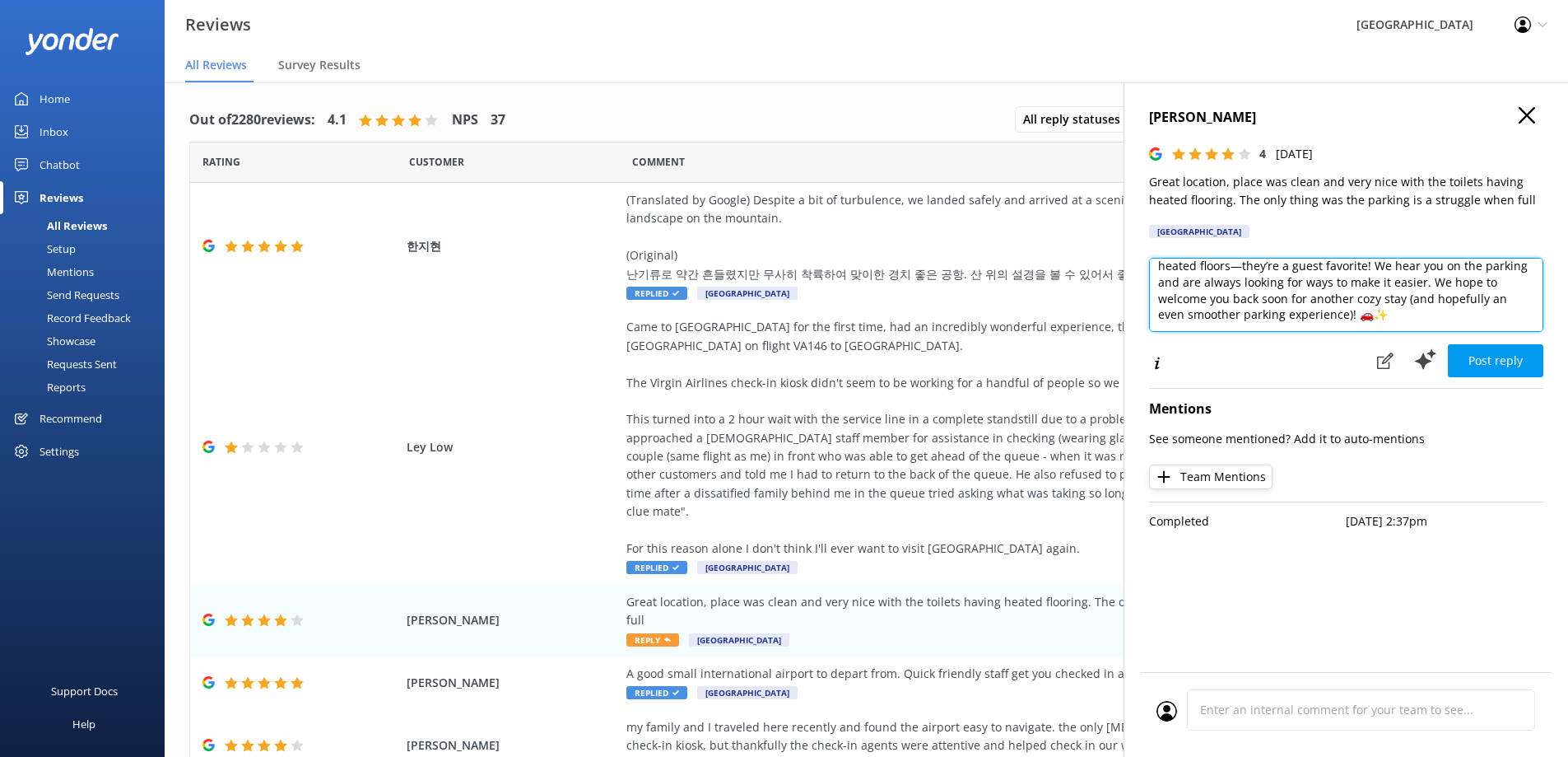
scroll to position [0, 0]
drag, startPoint x: 1410, startPoint y: 319, endPoint x: 1374, endPoint y: 271, distance: 60.0
click at [1374, 271] on textarea "Thank you so much for your kind words and for highlighting our heated floors—th…" at bounding box center [1345, 295] width 395 height 74
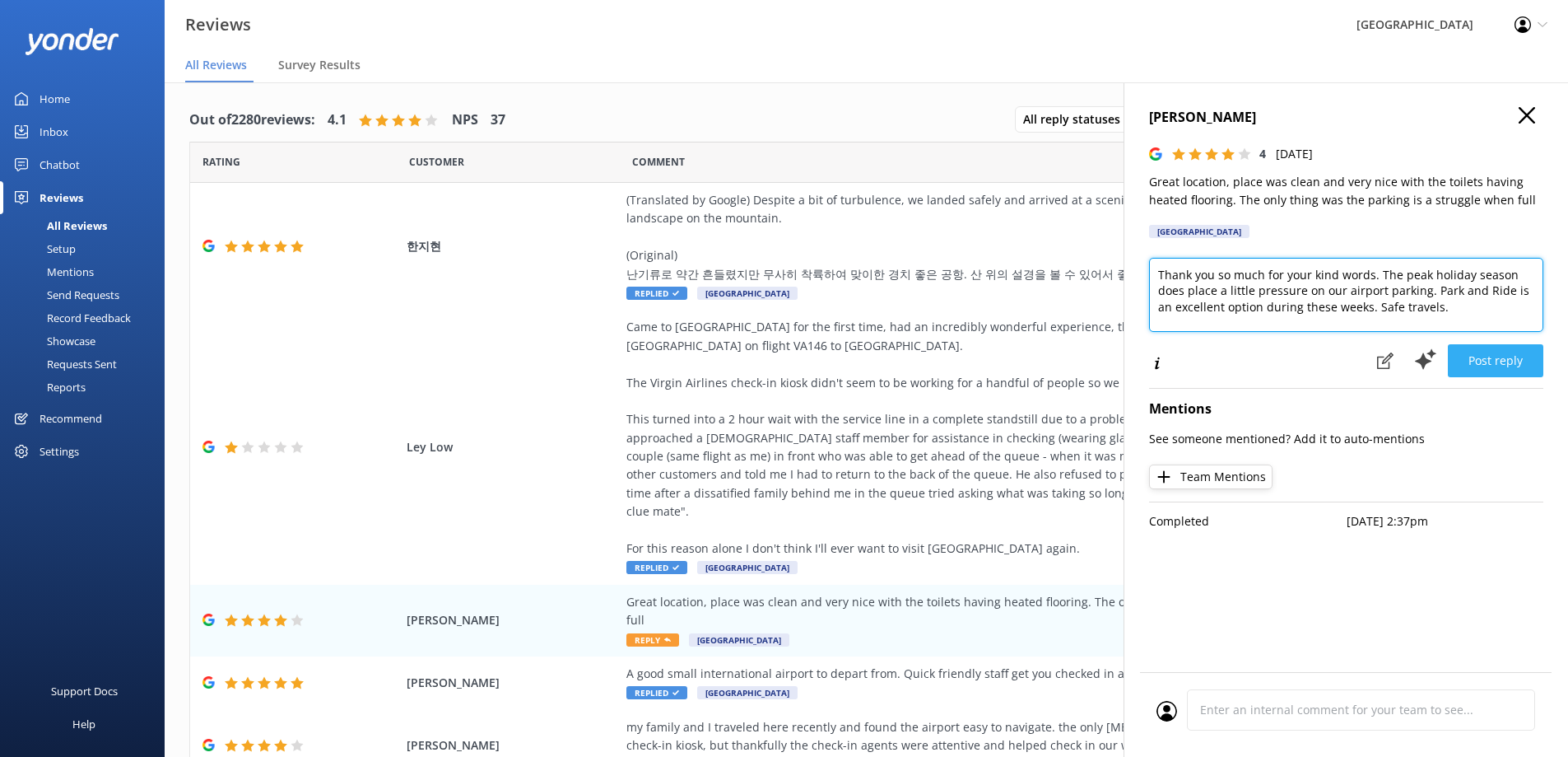
type textarea "Thank you so much for your kind words. The peak holiday season does place a lit…"
click at [1505, 357] on button "Post reply" at bounding box center [1495, 360] width 95 height 33
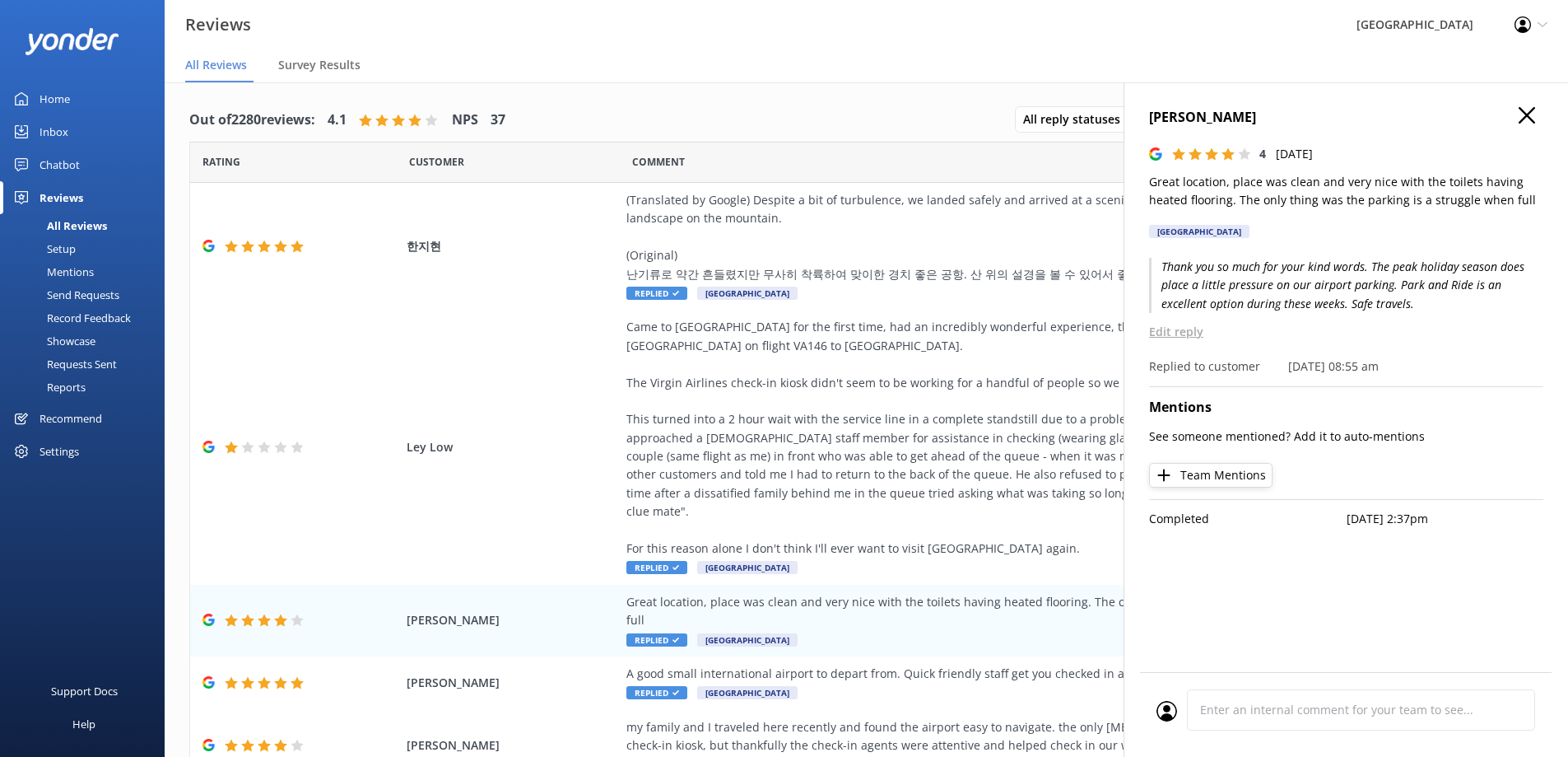
click at [1532, 116] on icon "button" at bounding box center [1526, 116] width 17 height 17
